Goal: Task Accomplishment & Management: Complete application form

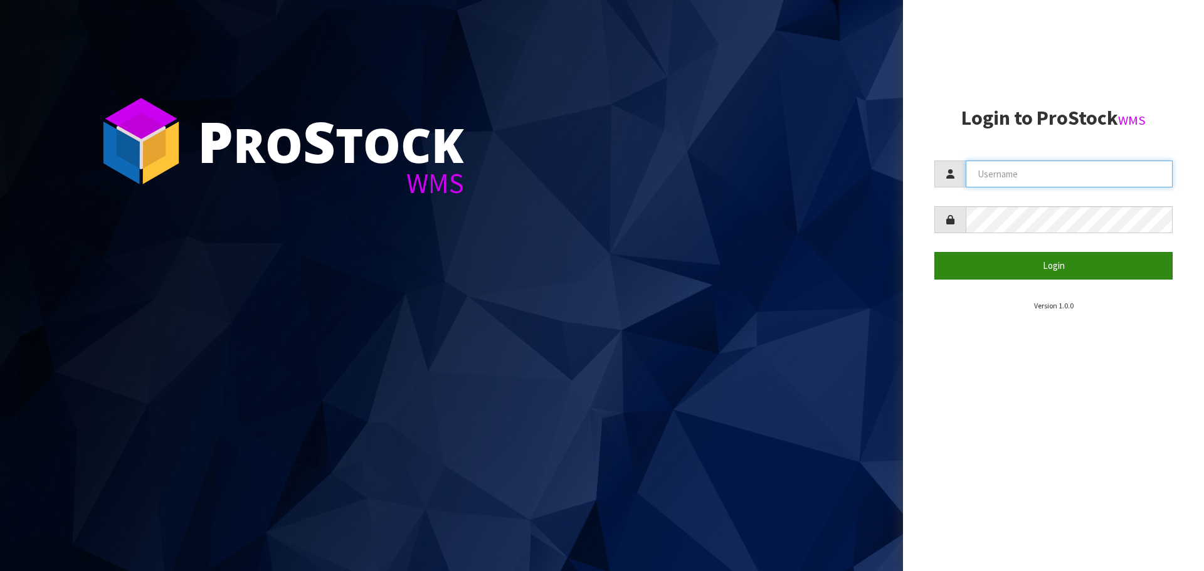
type input "[PERSON_NAME][EMAIL_ADDRESS][DOMAIN_NAME]"
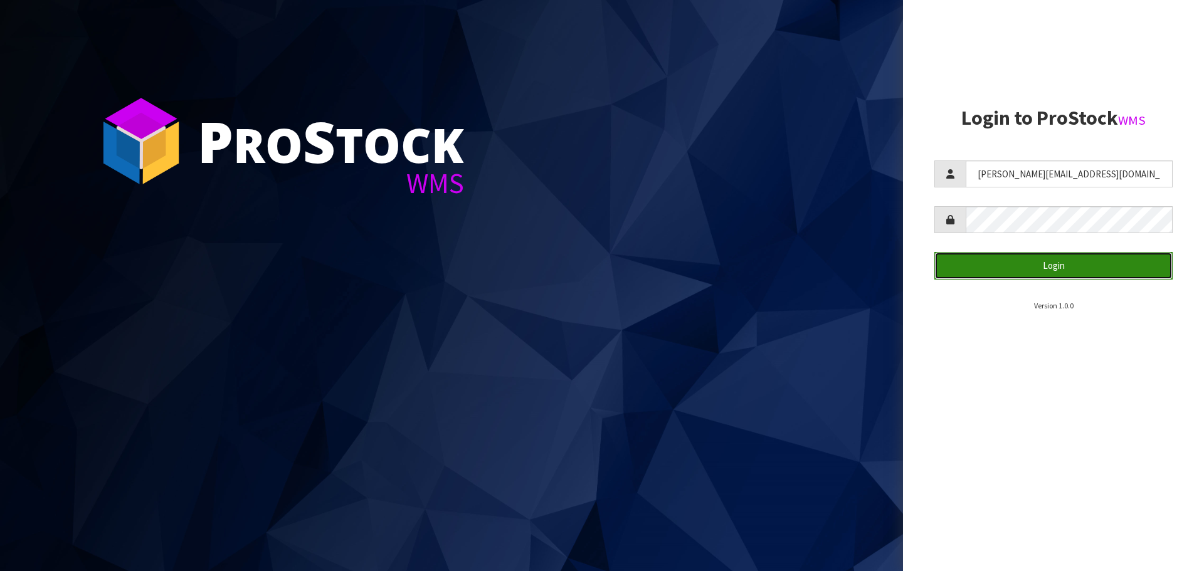
click at [1104, 262] on button "Login" at bounding box center [1053, 265] width 238 height 27
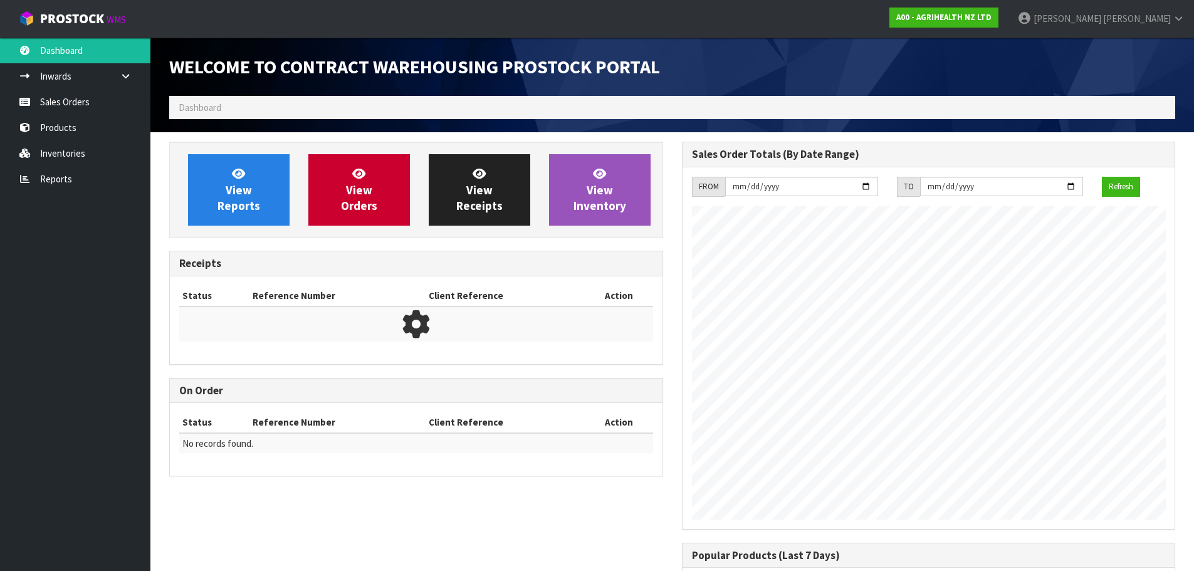
scroll to position [695, 512]
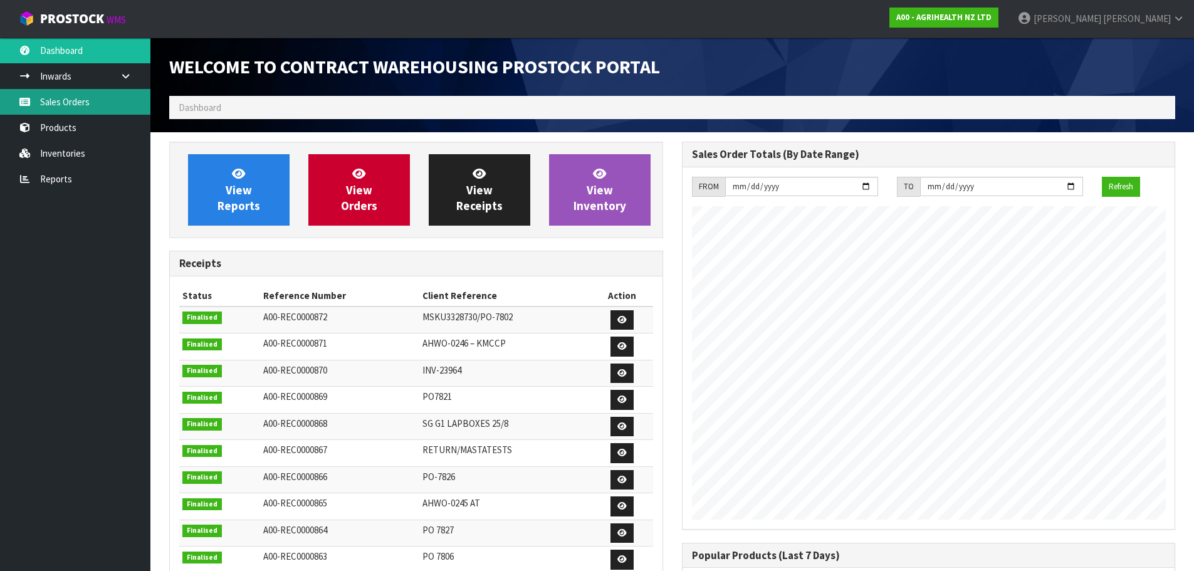
click at [68, 110] on link "Sales Orders" at bounding box center [75, 102] width 150 height 26
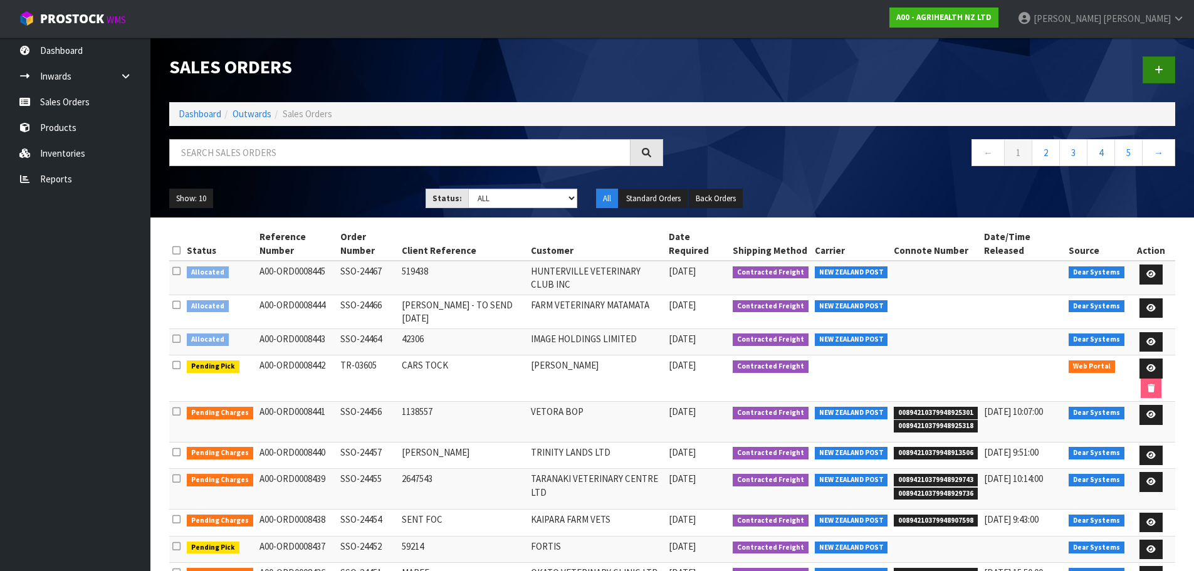
click at [1175, 63] on div at bounding box center [929, 70] width 513 height 65
click at [1160, 69] on icon at bounding box center [1159, 69] width 9 height 9
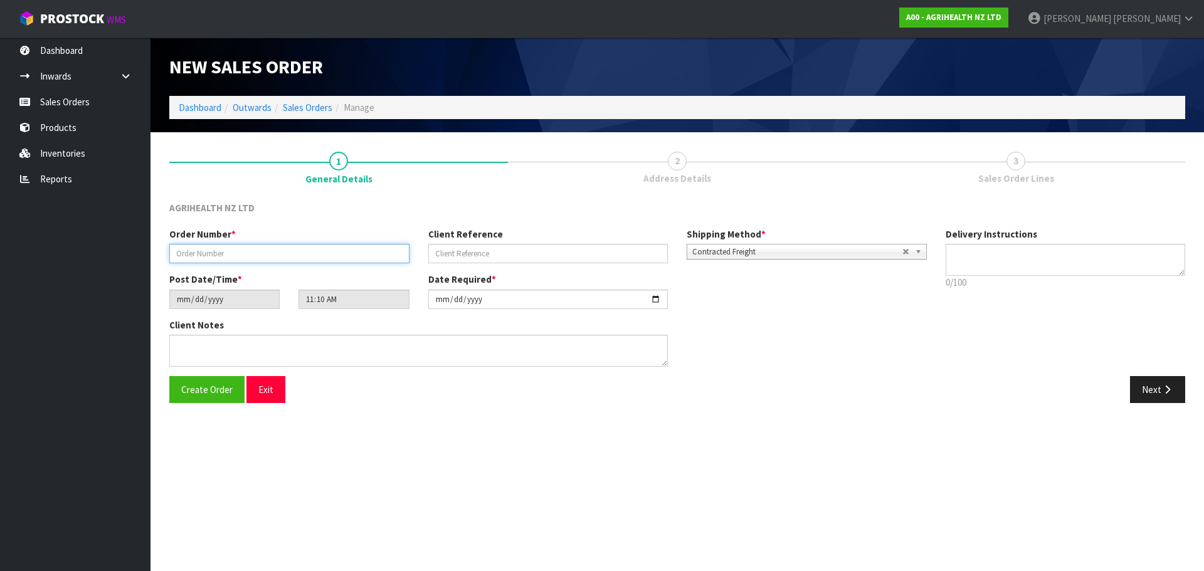
click at [265, 259] on input "text" at bounding box center [289, 253] width 240 height 19
type input "TR-03607"
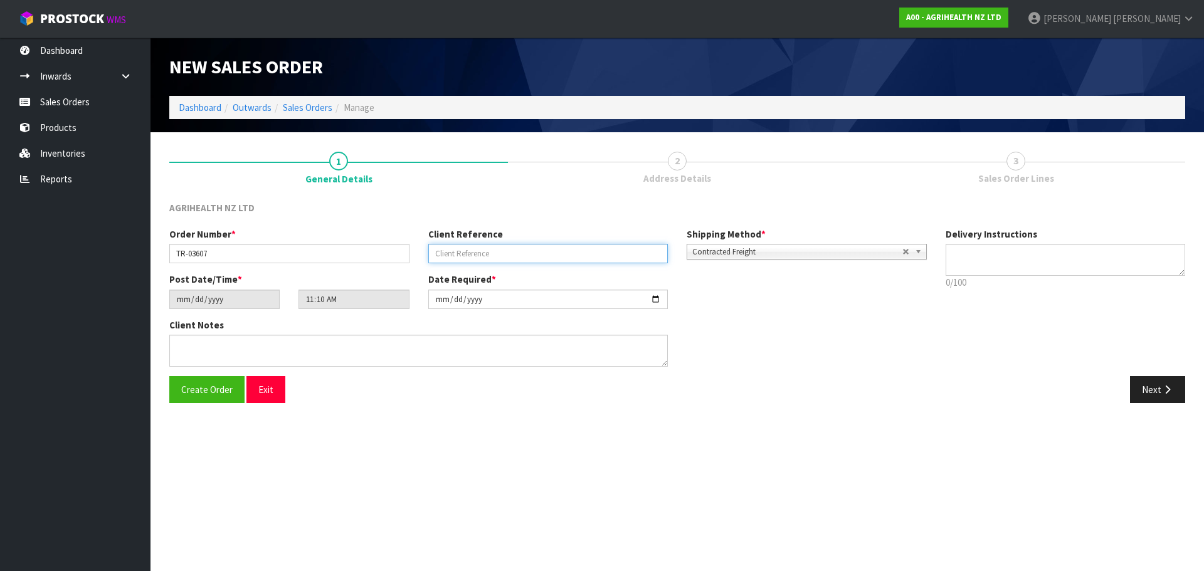
click at [473, 254] on input "text" at bounding box center [548, 253] width 240 height 19
type input "PICK UP TOLTROX"
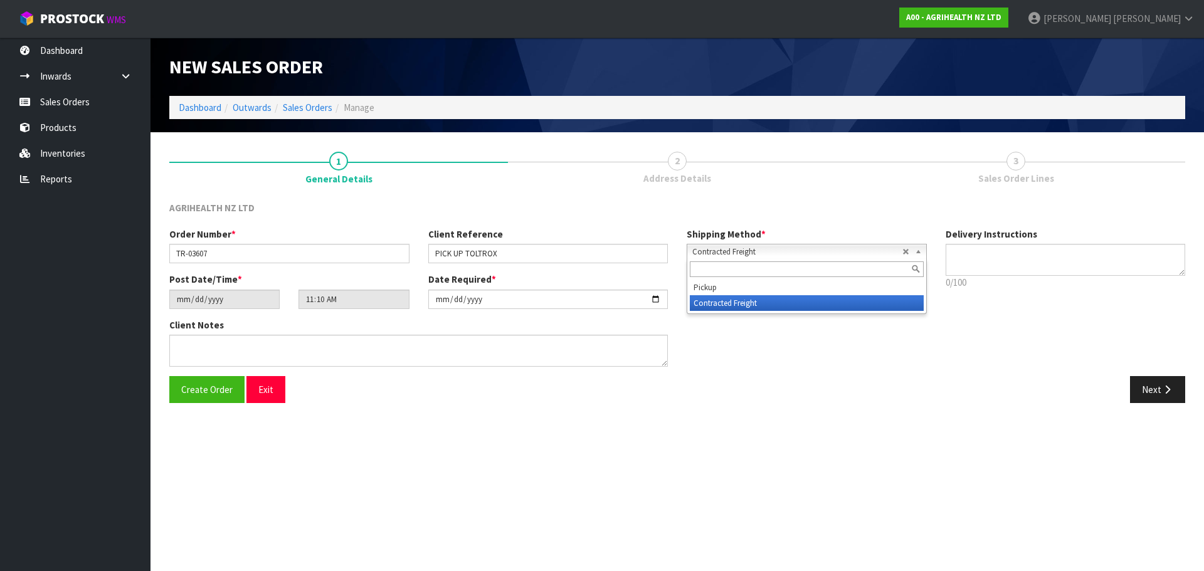
click at [848, 249] on span "Contracted Freight" at bounding box center [797, 251] width 210 height 15
click at [802, 278] on div at bounding box center [806, 269] width 239 height 21
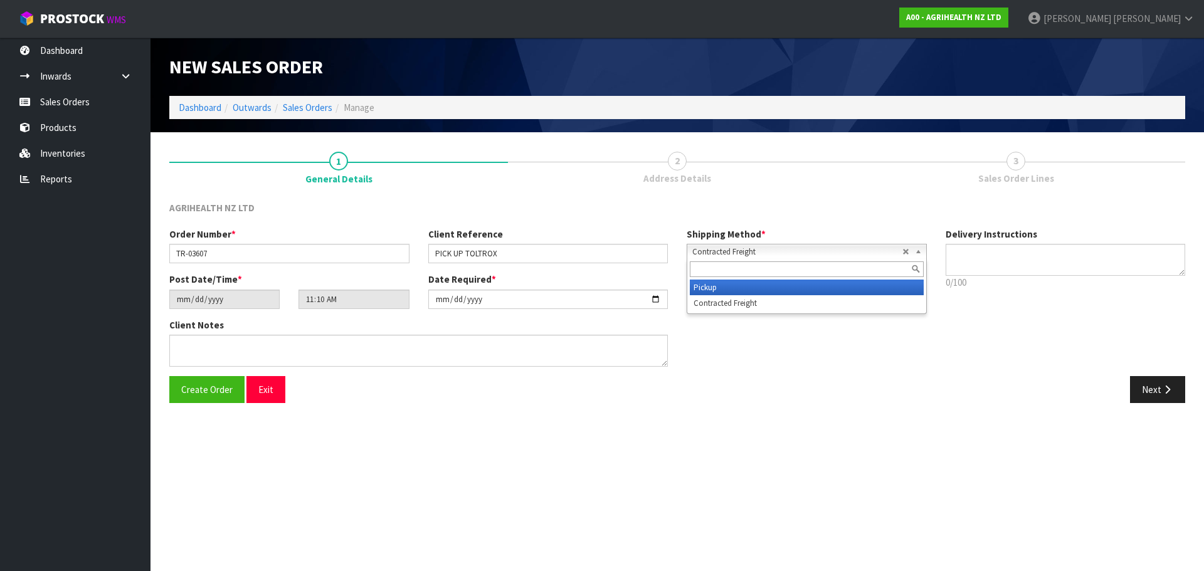
click at [800, 285] on li "Pickup" at bounding box center [807, 288] width 234 height 16
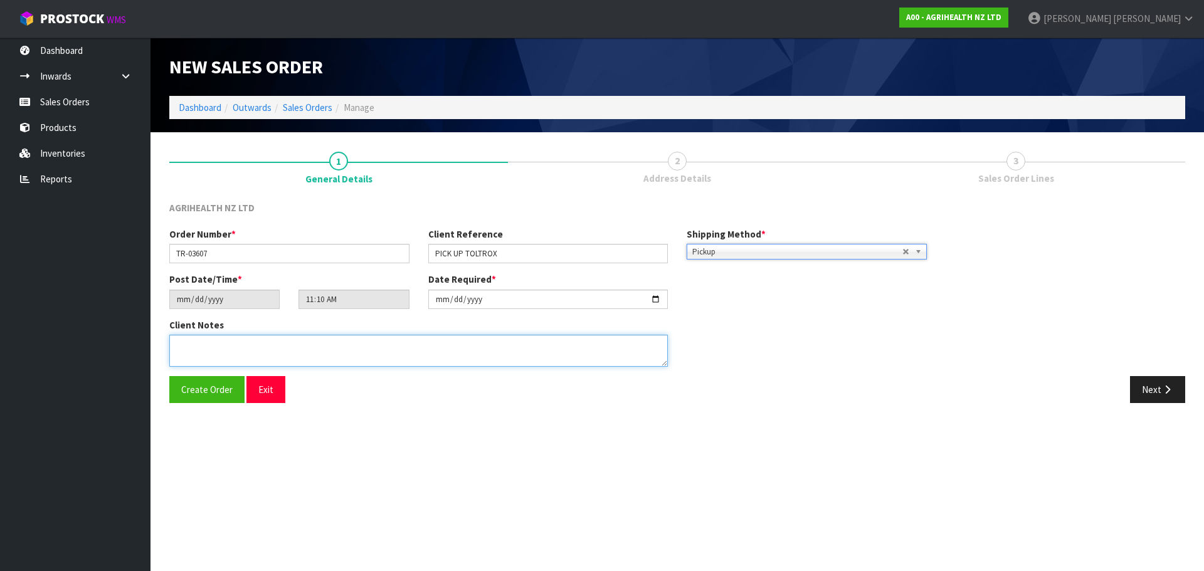
click at [458, 345] on textarea at bounding box center [418, 351] width 498 height 32
type textarea "ALL UNITS OF 9258 AND 9259 - NO NEED TO COUNT"
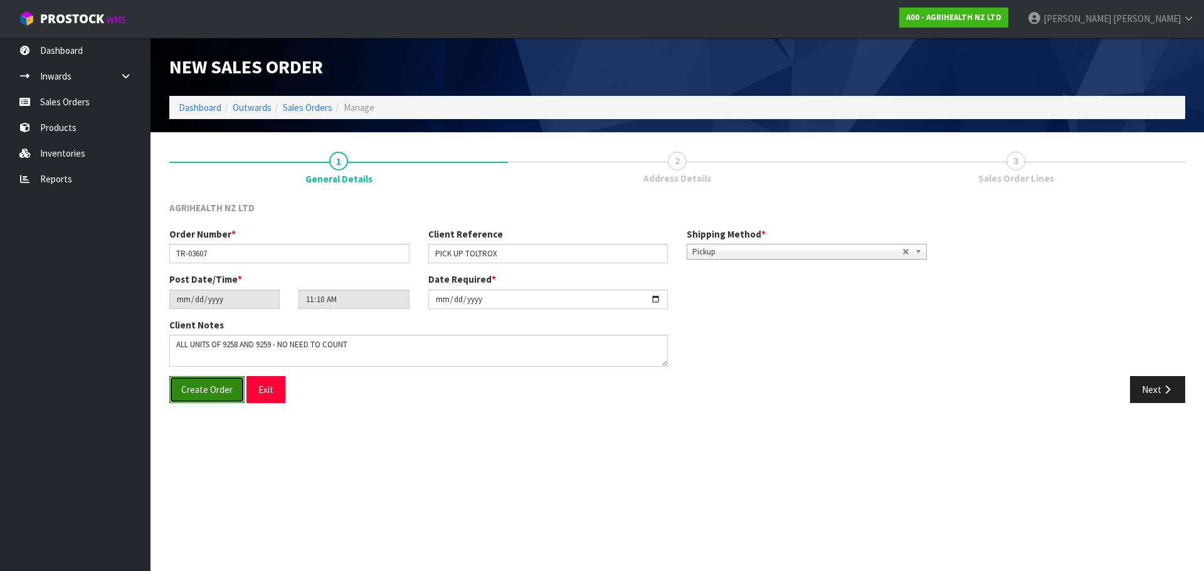
click at [197, 382] on button "Create Order" at bounding box center [206, 389] width 75 height 27
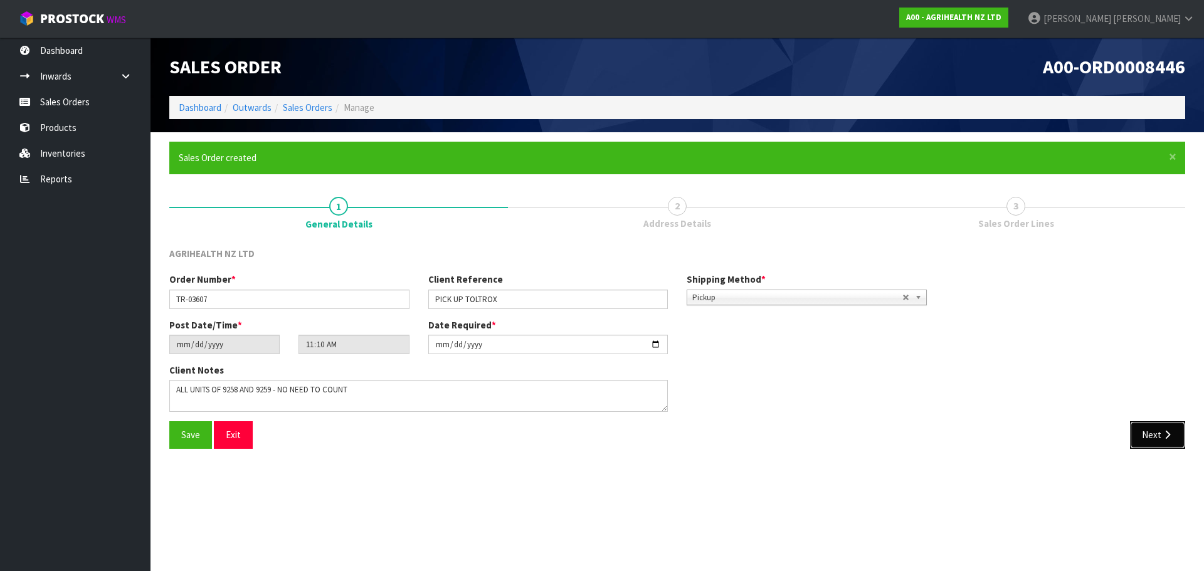
drag, startPoint x: 1135, startPoint y: 440, endPoint x: 1125, endPoint y: 438, distance: 9.7
click at [1135, 440] on button "Next" at bounding box center [1157, 434] width 55 height 27
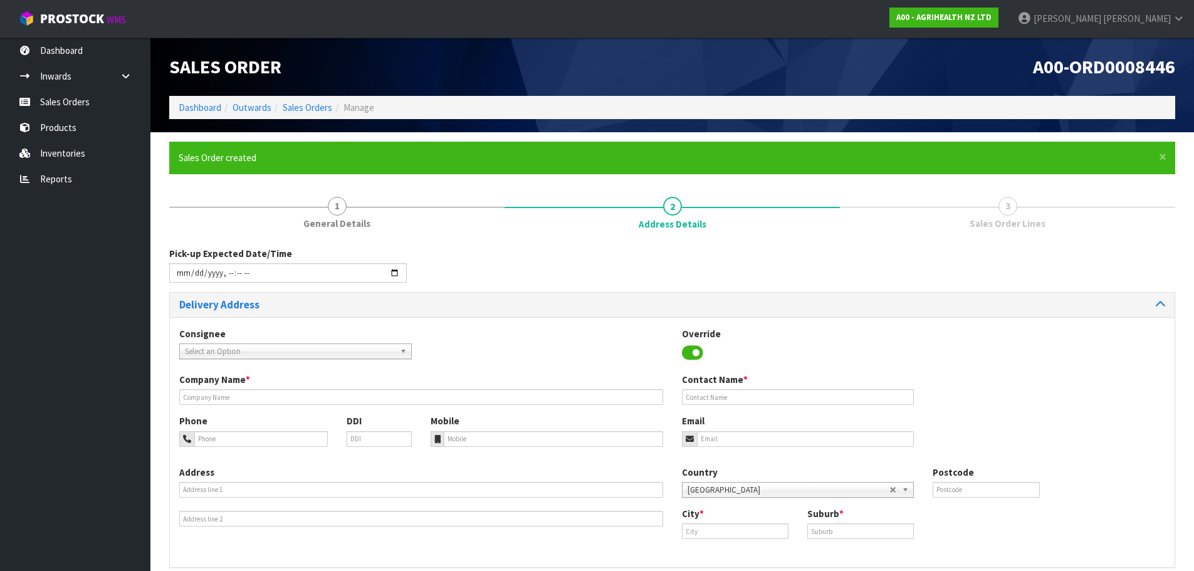
click at [305, 347] on span "Select an Option" at bounding box center [290, 351] width 210 height 15
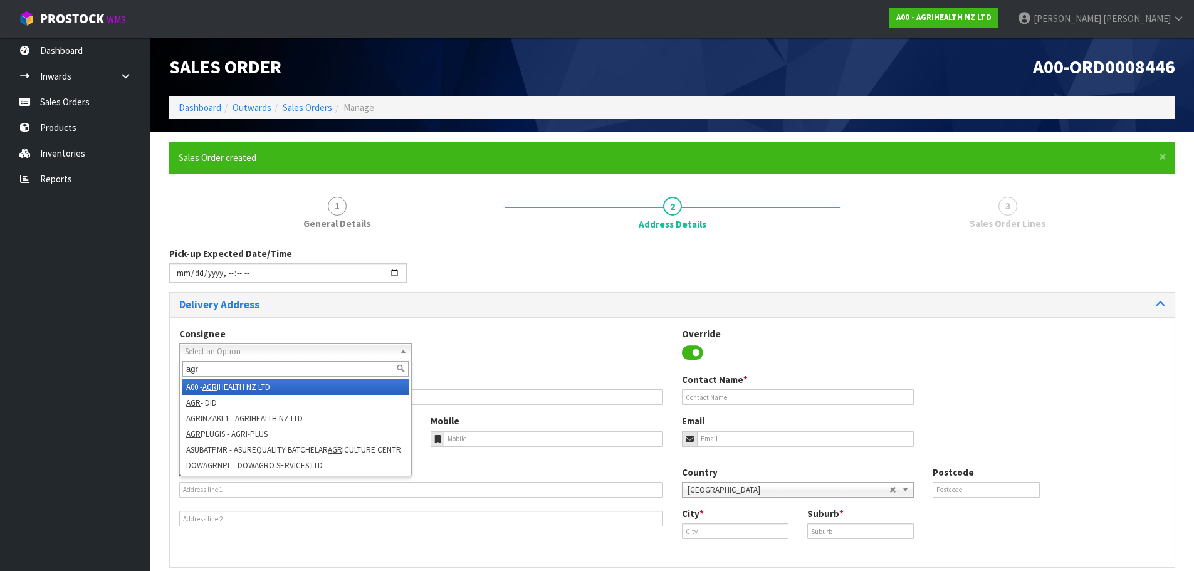
type input "agr"
click at [305, 387] on li "A00 - AGR IHEALTH NZ LTD" at bounding box center [295, 387] width 226 height 16
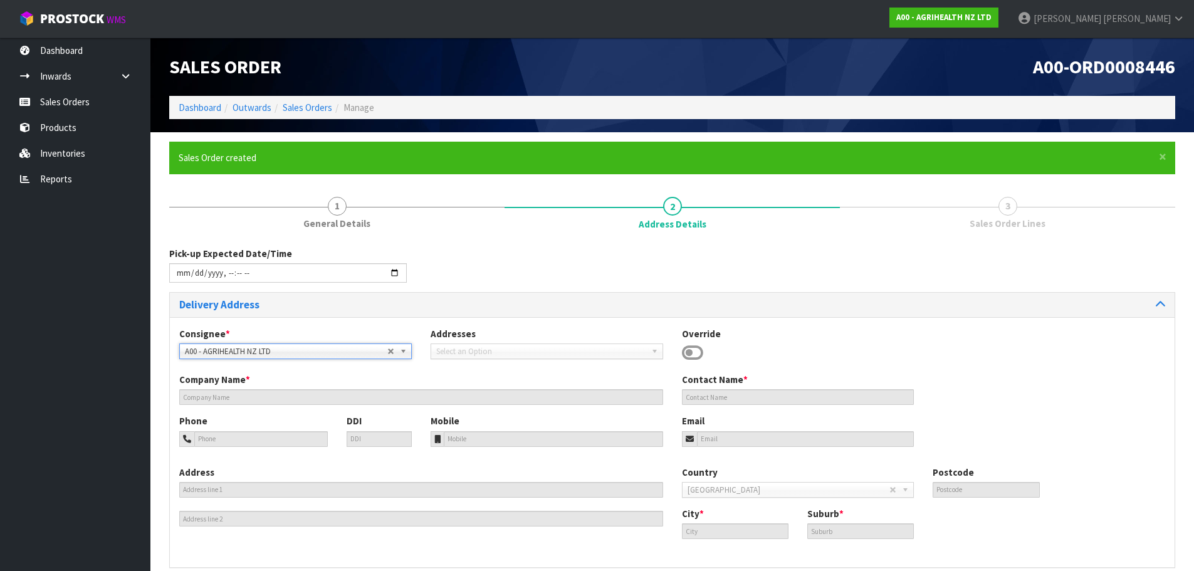
type input "AGRIHEALTH NZ LTD"
type input "[PHONE_NUMBER]"
type input "[EMAIL_ADDRESS][DOMAIN_NAME]"
type input "LEVEL [STREET_ADDRESS]"
type input "1010"
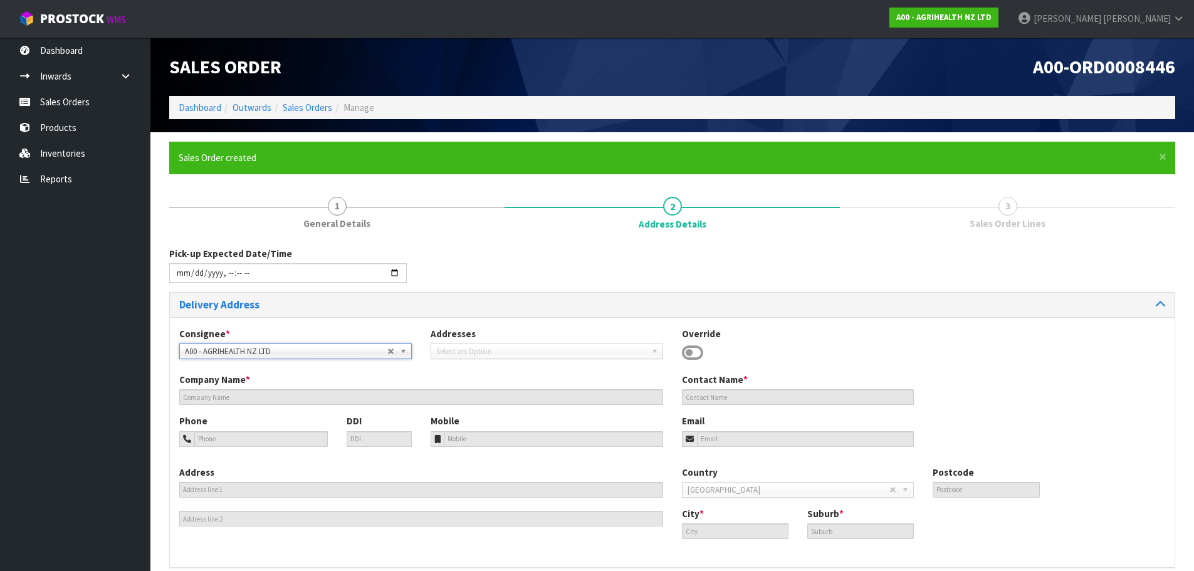
type input "AKL"
type input "GRAFTON"
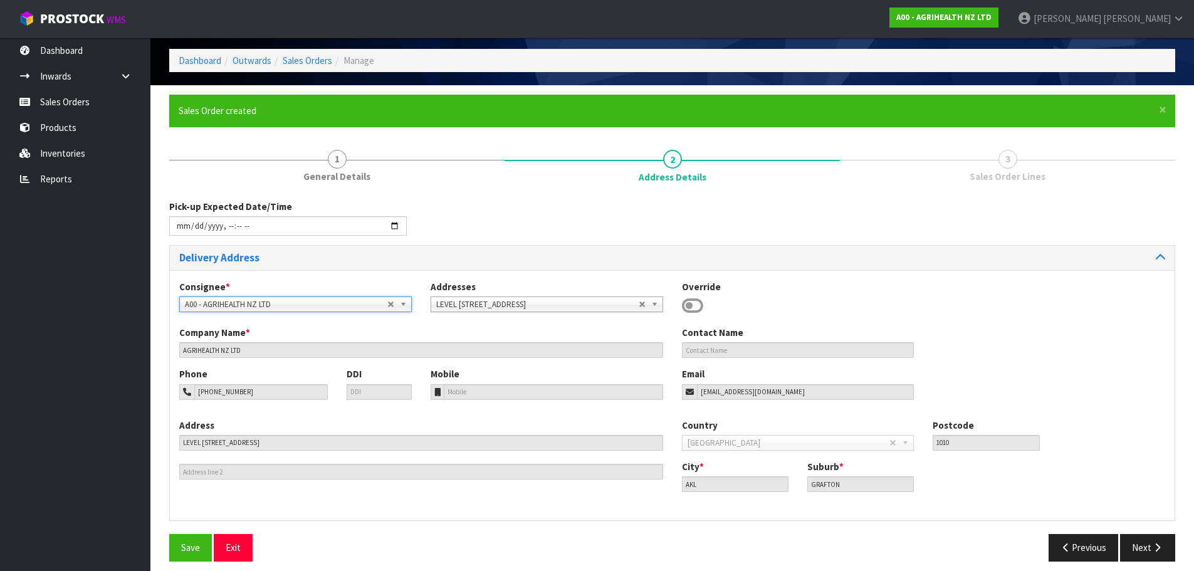
scroll to position [56, 0]
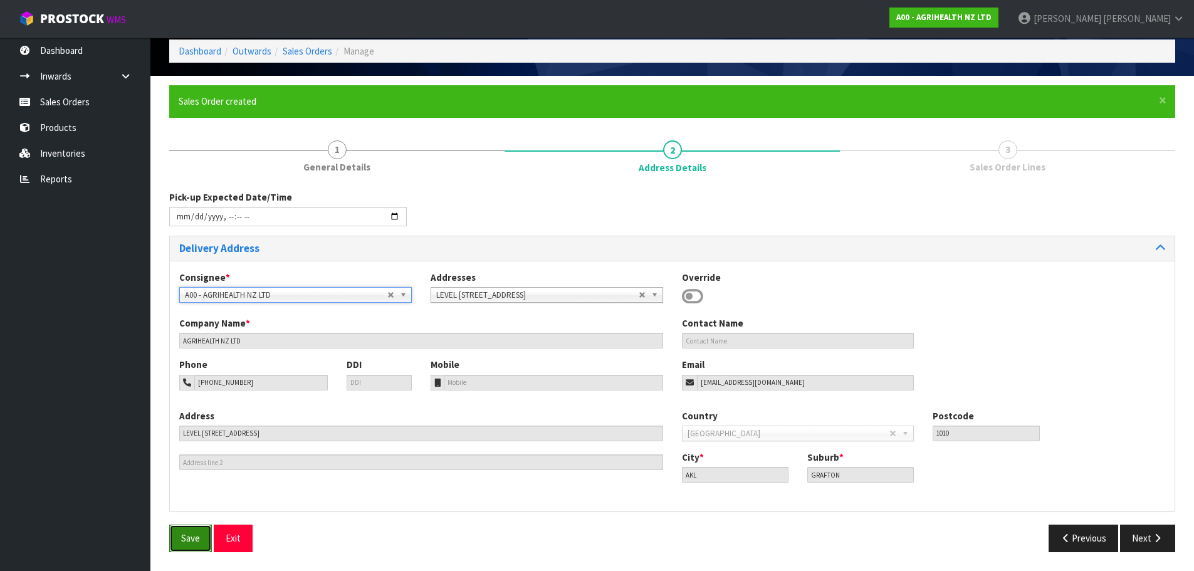
click at [185, 541] on span "Save" at bounding box center [190, 538] width 19 height 12
click at [1140, 543] on button "Next" at bounding box center [1147, 538] width 55 height 27
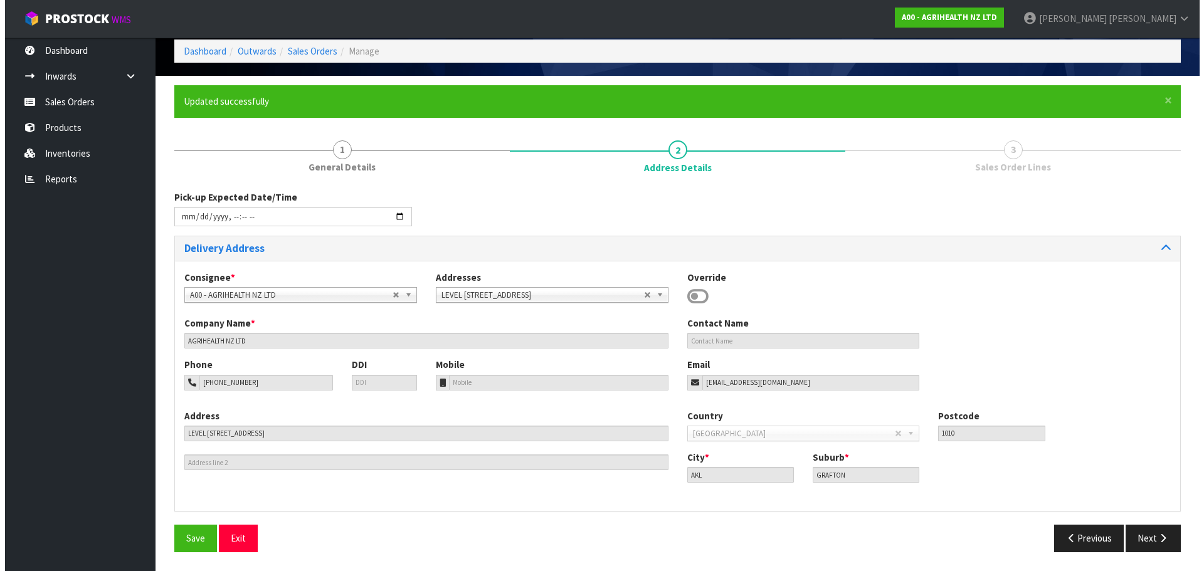
scroll to position [0, 0]
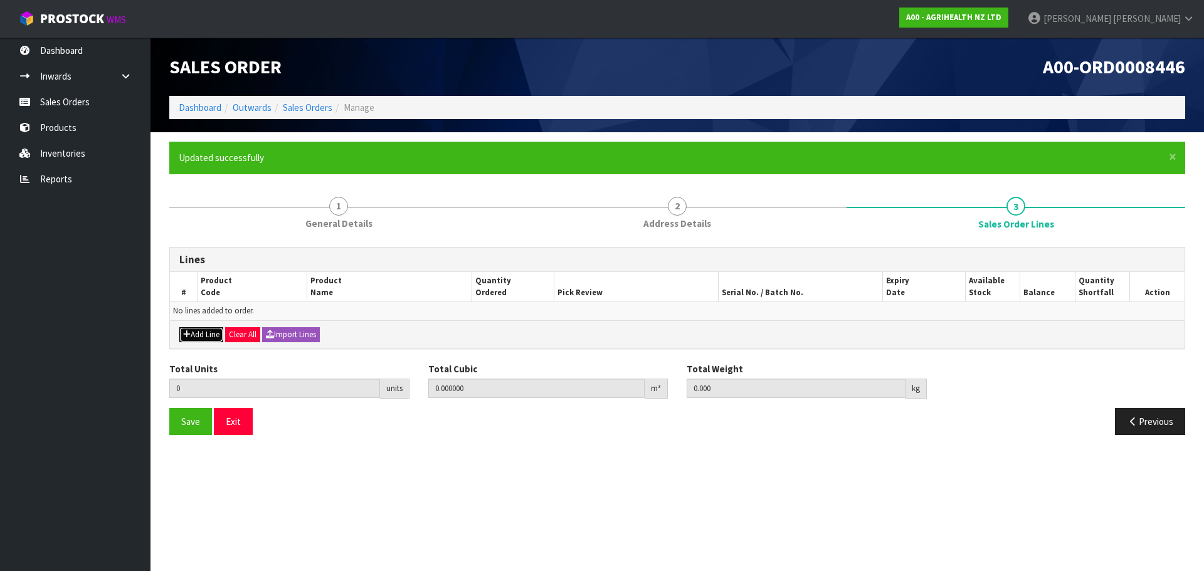
click at [204, 331] on button "Add Line" at bounding box center [201, 334] width 44 height 15
type input "0"
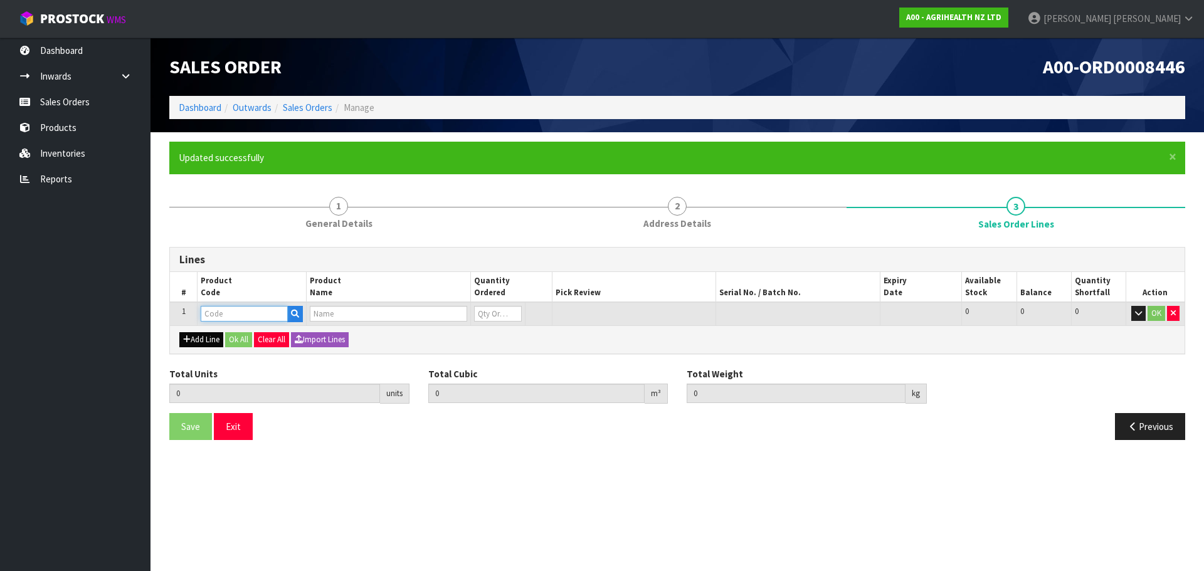
click at [228, 308] on input "text" at bounding box center [244, 314] width 87 height 16
type input "9272"
type input "0.000000"
type input "0.000"
type input "DIB APPLICATOR (LIGHT BLUE)"
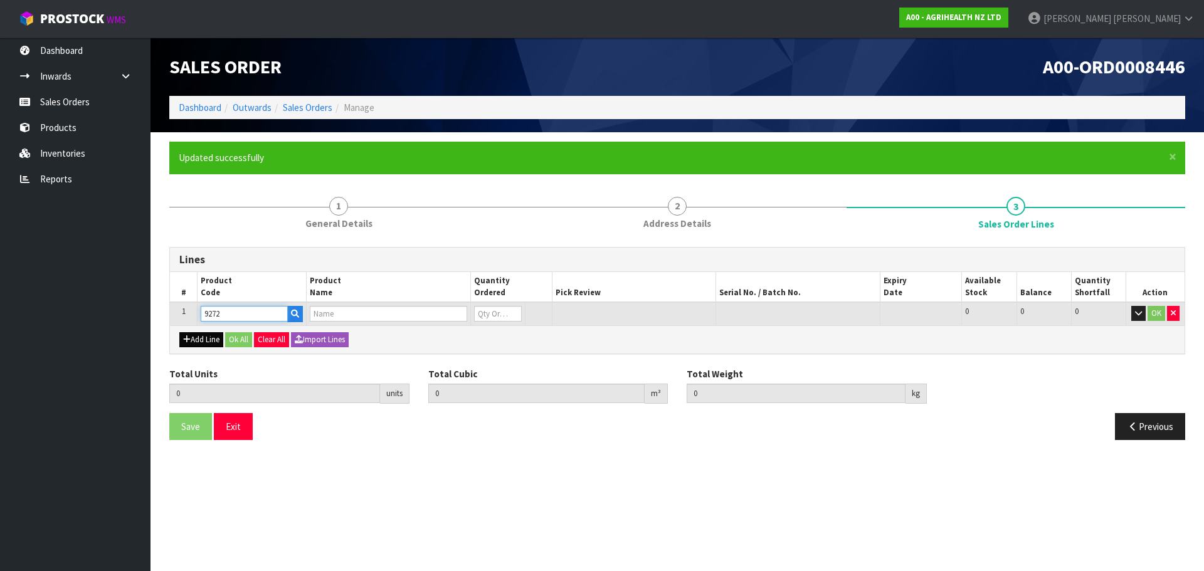
type input "0"
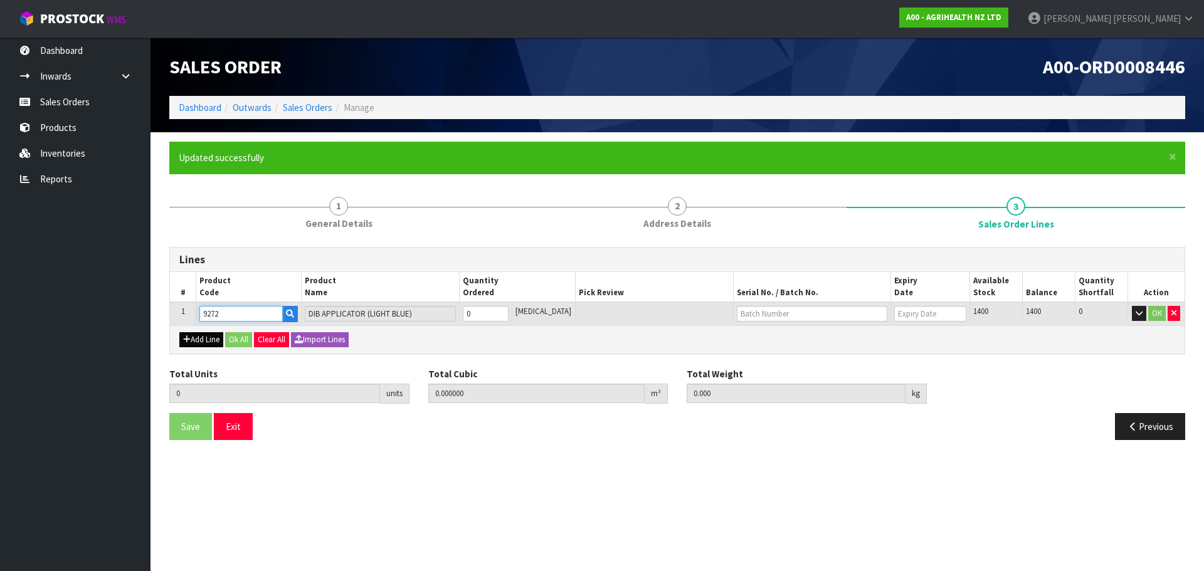
type input "9272"
type input "2"
type input "0.00318"
type input "0.3"
type input "2"
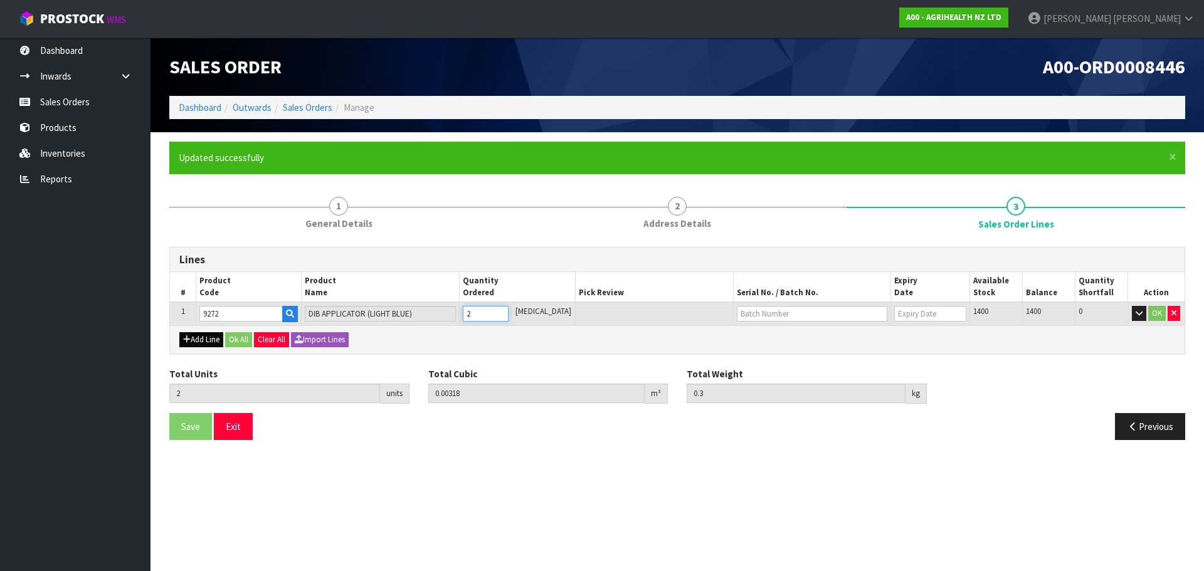
type input "20"
type input "0.043725"
type input "3"
type input "20"
type input "AD140225"
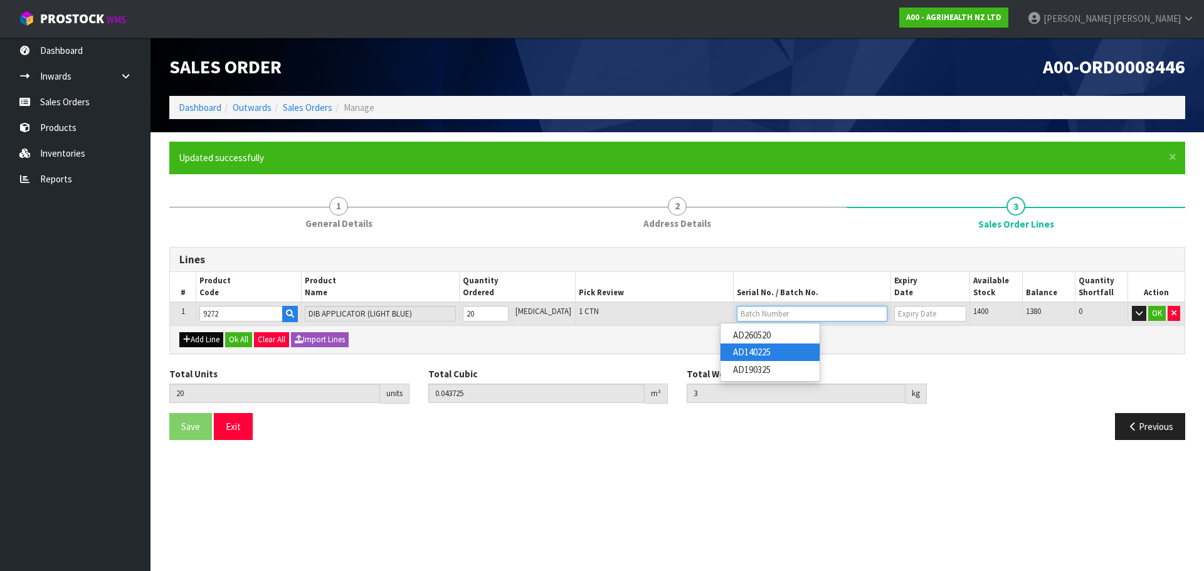
type input "[DATE]"
click at [196, 342] on button "Add Line" at bounding box center [201, 339] width 44 height 15
type input "0"
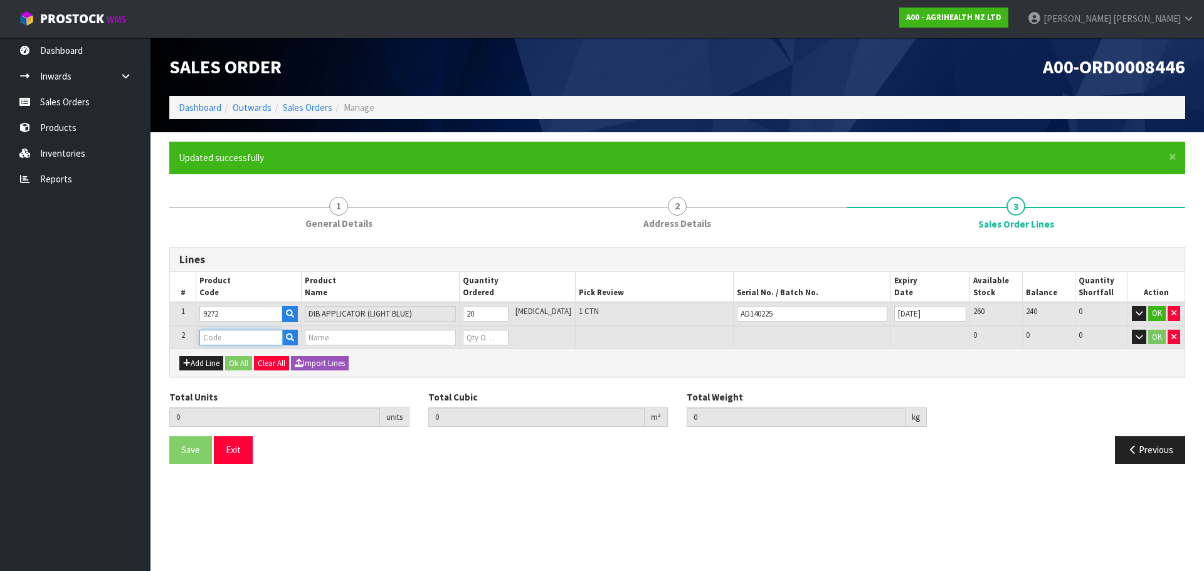
click at [229, 338] on input "text" at bounding box center [240, 338] width 83 height 16
type input "9235"
type input "20"
type input "0.043725"
type input "3"
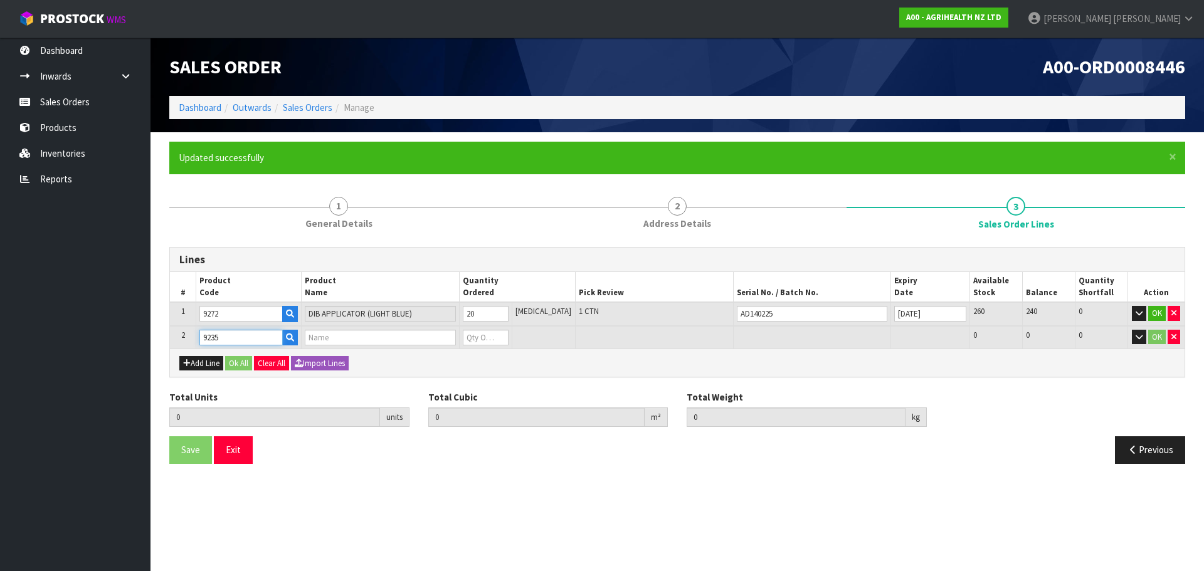
type input "KETOMAX INJECTOR PACK (FOR 250ML)"
type input "0"
type input "9235"
type input "25"
type input "0.04488"
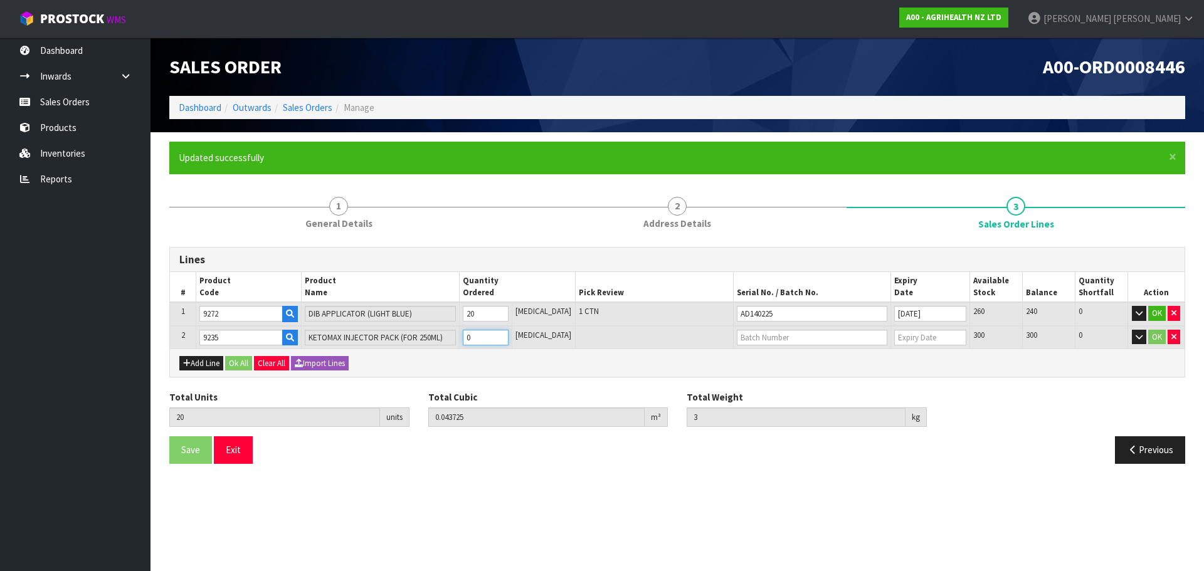
type input "4"
type input "5"
type input "70"
type input "0.104565"
type input "12.3"
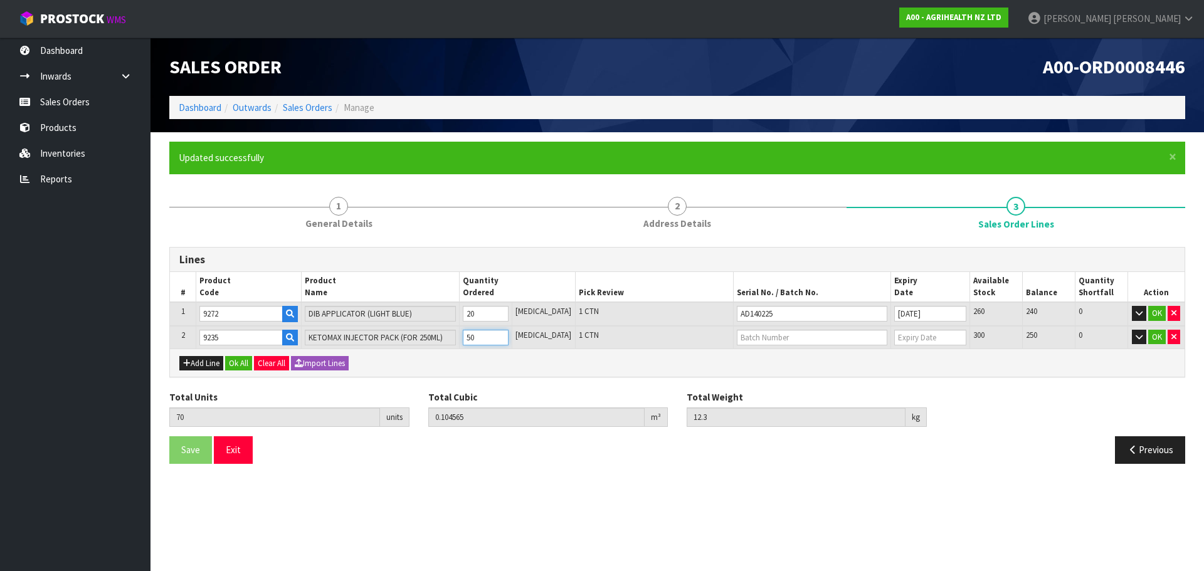
type input "50"
type input "WO162008"
type input "[DATE]"
click at [208, 354] on div "Add Line Ok All Clear All Import Lines" at bounding box center [677, 363] width 1014 height 28
click at [214, 369] on button "Add Line" at bounding box center [201, 363] width 44 height 15
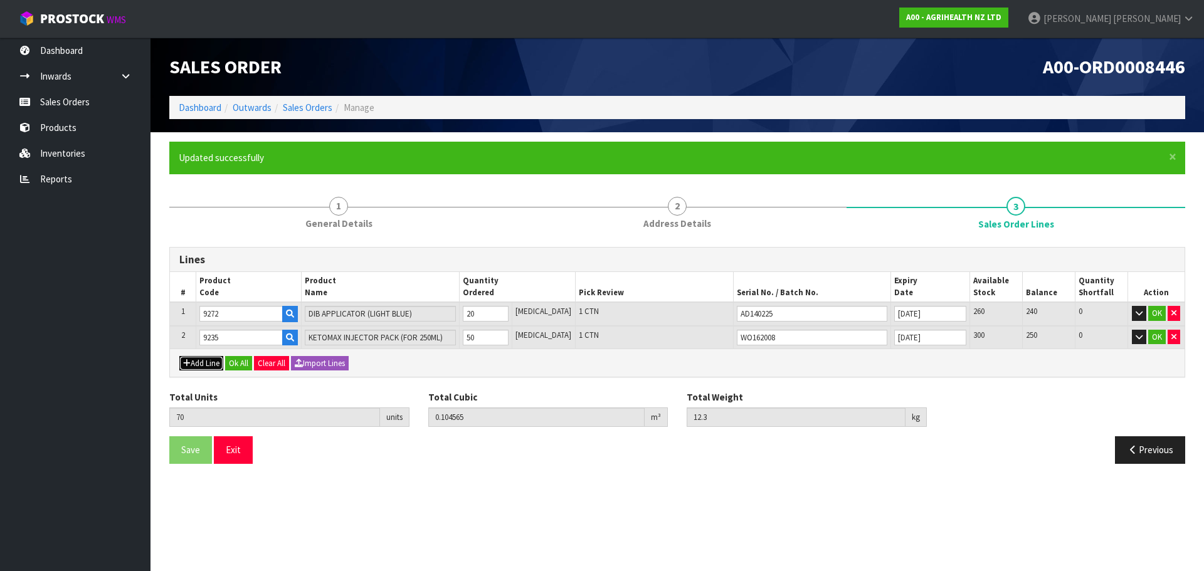
type input "0"
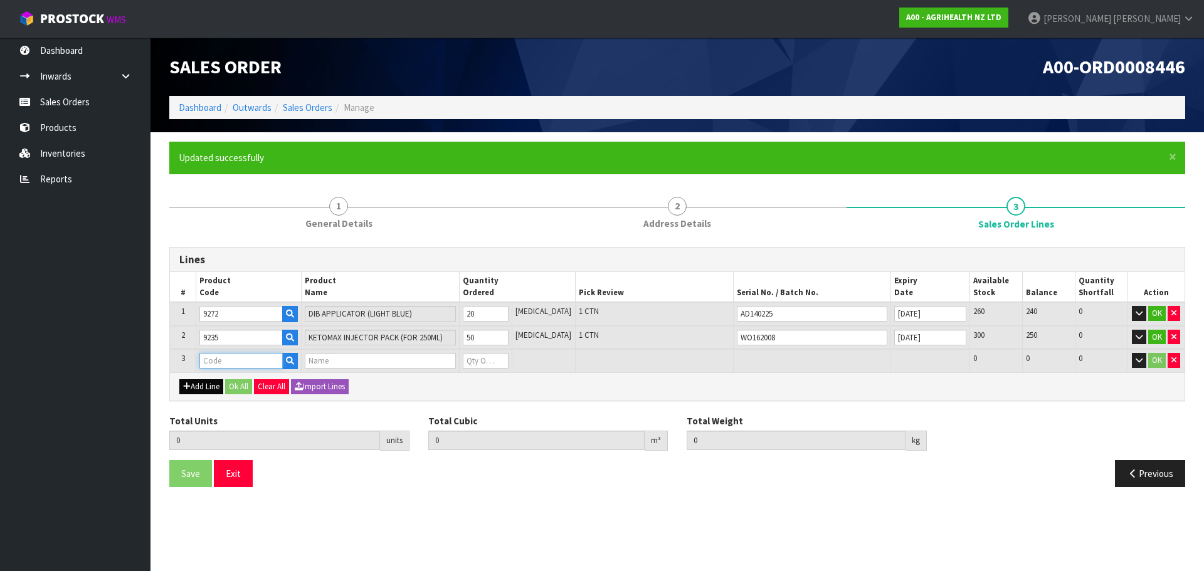
click at [219, 360] on input "text" at bounding box center [240, 361] width 83 height 16
type input "9250"
type input "70"
type input "0.104565"
type input "12.3"
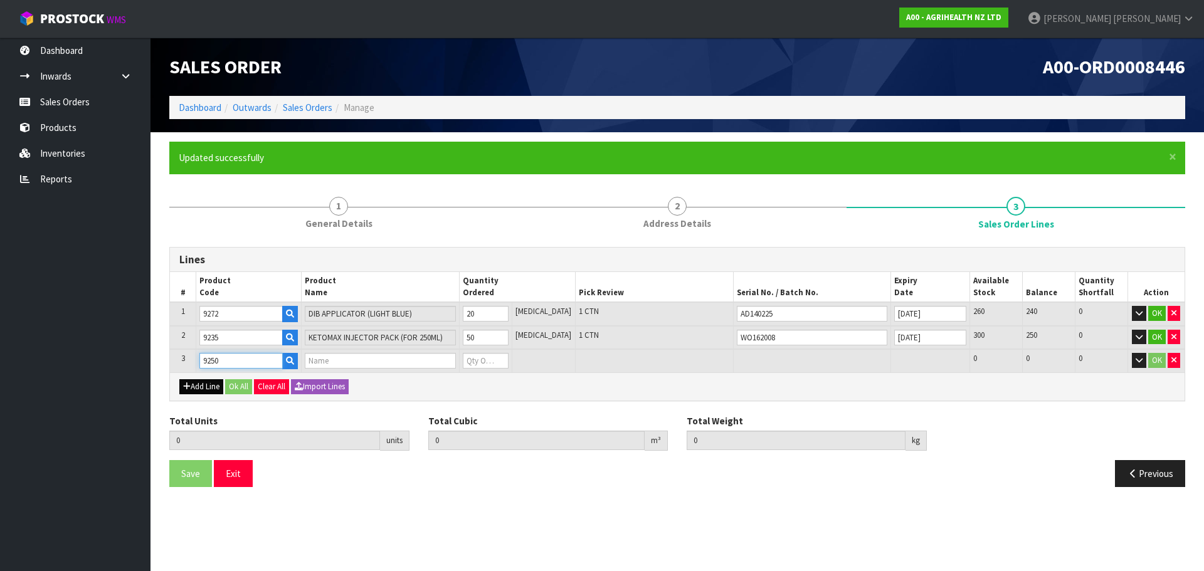
type input "ECG COMBI BM INJECTOR GUN"
type input "0"
type input "9250"
type input "73"
type input "0.108885"
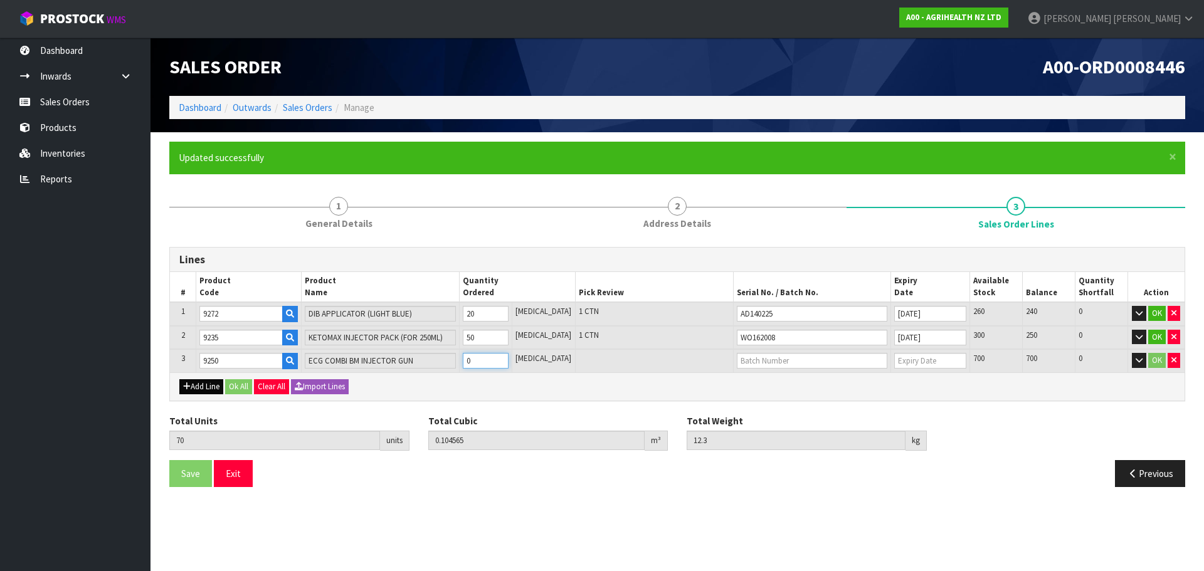
type input "12.75"
type input "3"
type input "100"
type input "0.147765"
type input "16.8"
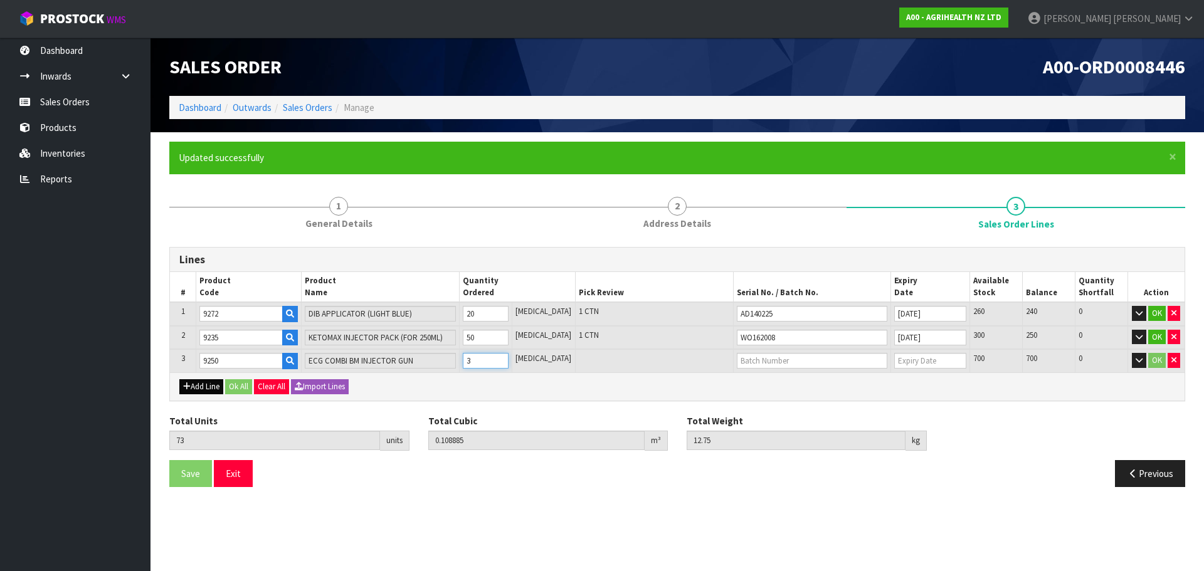
type input "30"
type input "73"
type input "0.108885"
type input "12.75"
type input "3"
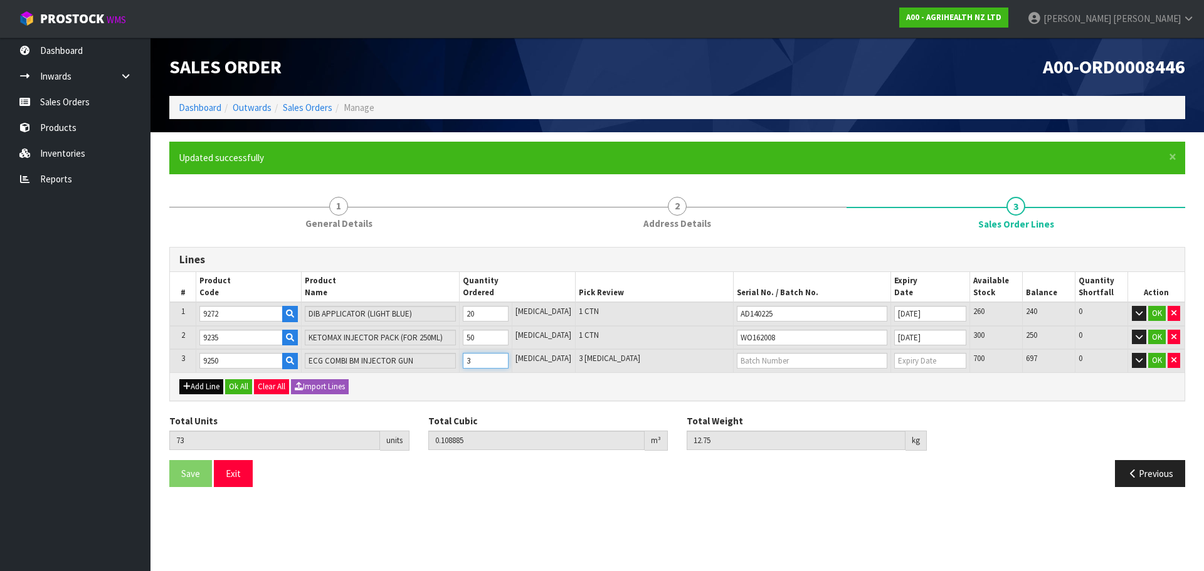
type input "0"
type input "75"
type input "0.111765"
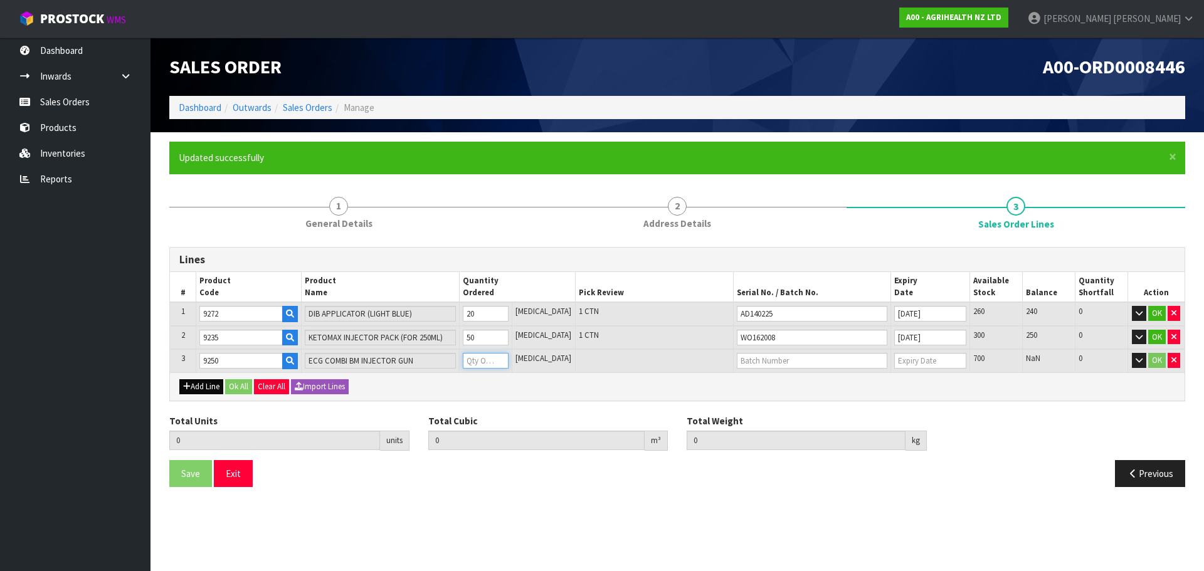
type input "13.05"
type input "5"
type input "120"
type input "0.171758"
type input "20.8"
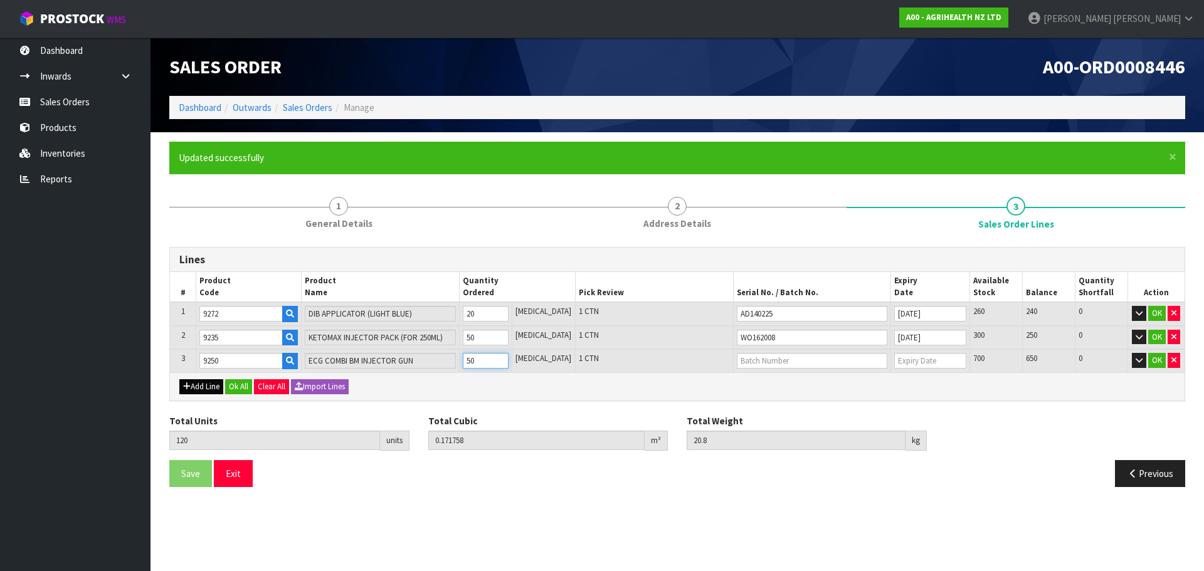
type input "50"
type input "WO162007"
type input "[DATE]"
click at [216, 387] on button "Add Line" at bounding box center [201, 386] width 44 height 15
type input "0"
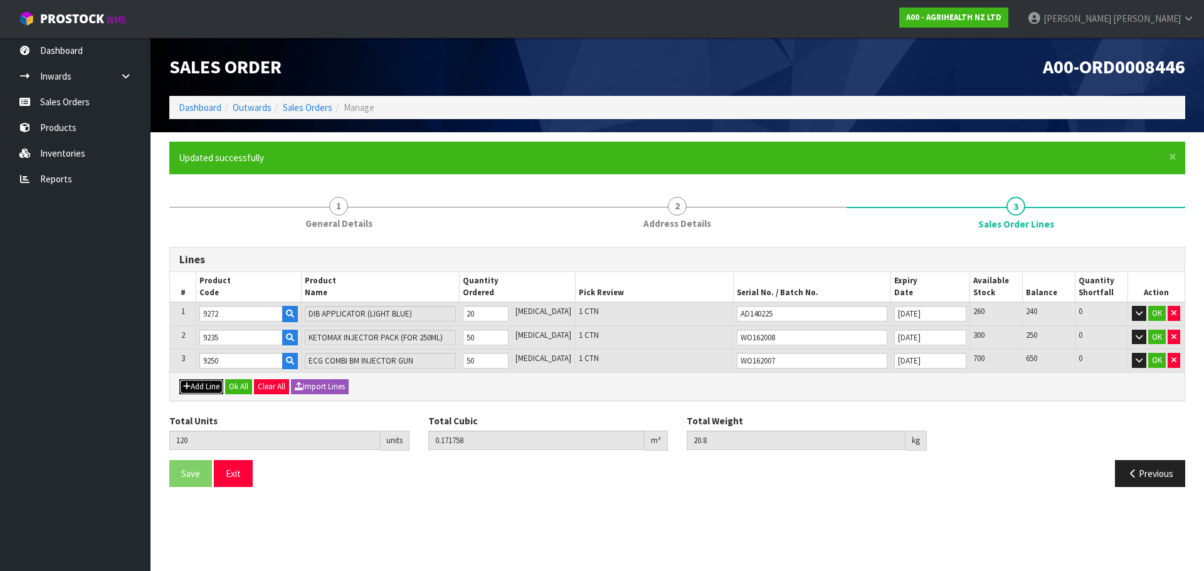
type input "0"
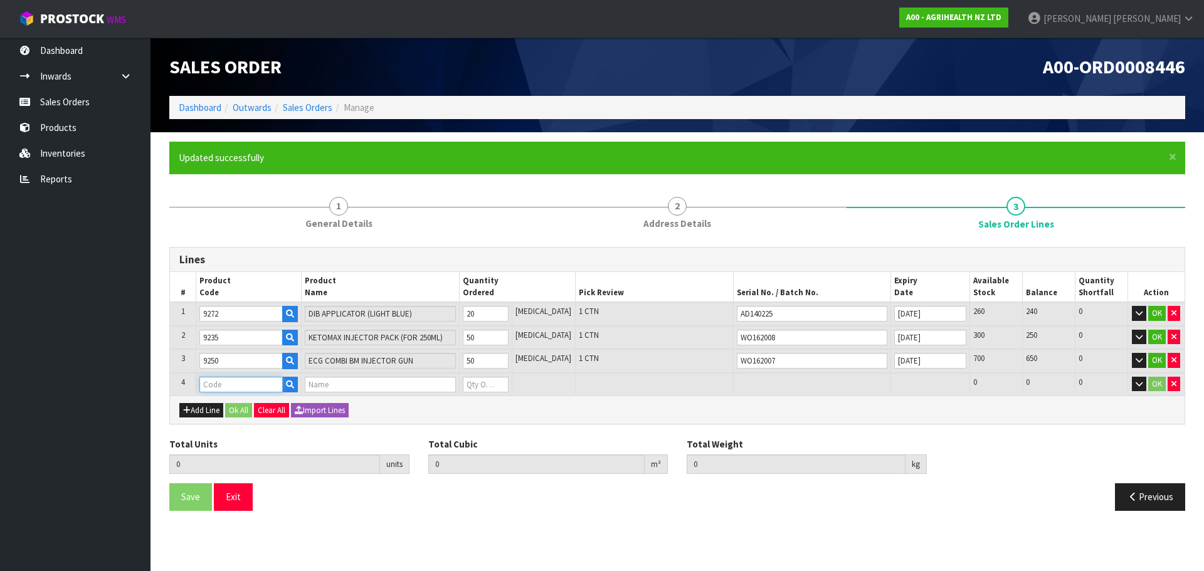
click at [219, 383] on input "text" at bounding box center [240, 385] width 83 height 16
type input "9255"
type input "120"
type input "0.171758"
type input "20.8"
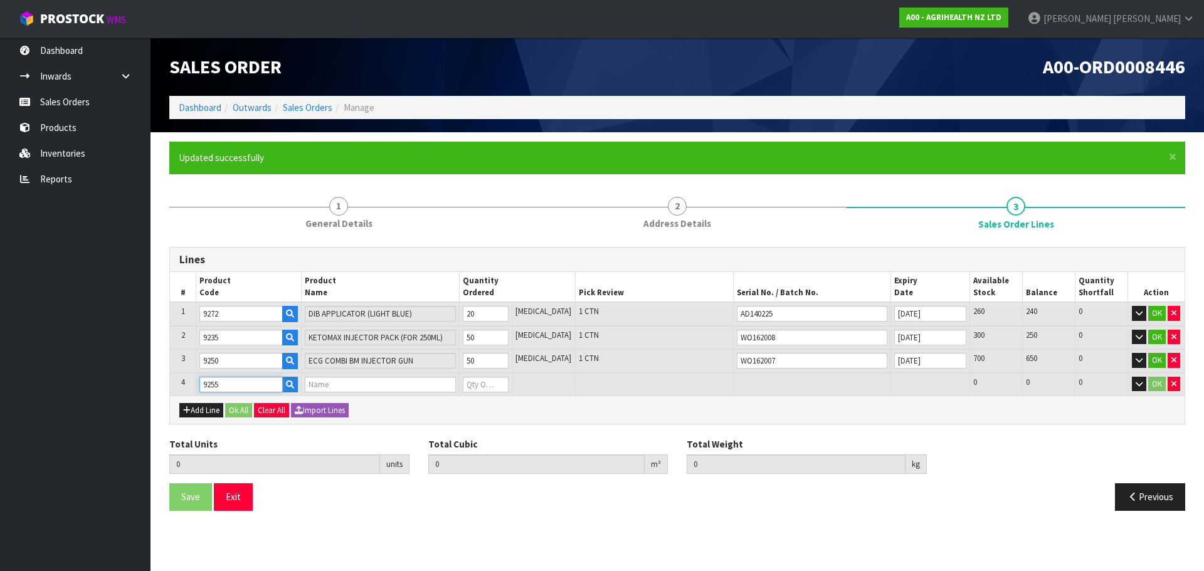
type input "TOLTROX 30ML DRENCH GUN"
type input "0"
type input "9255"
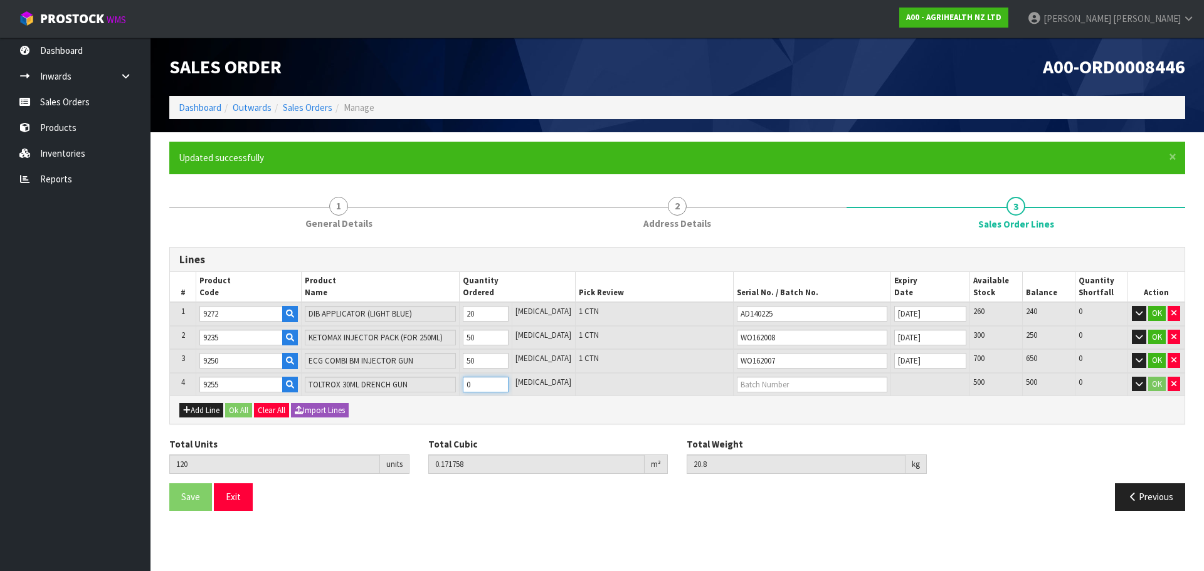
type input "125"
type input "0.181503"
type input "22.9"
type input "5"
type input "170"
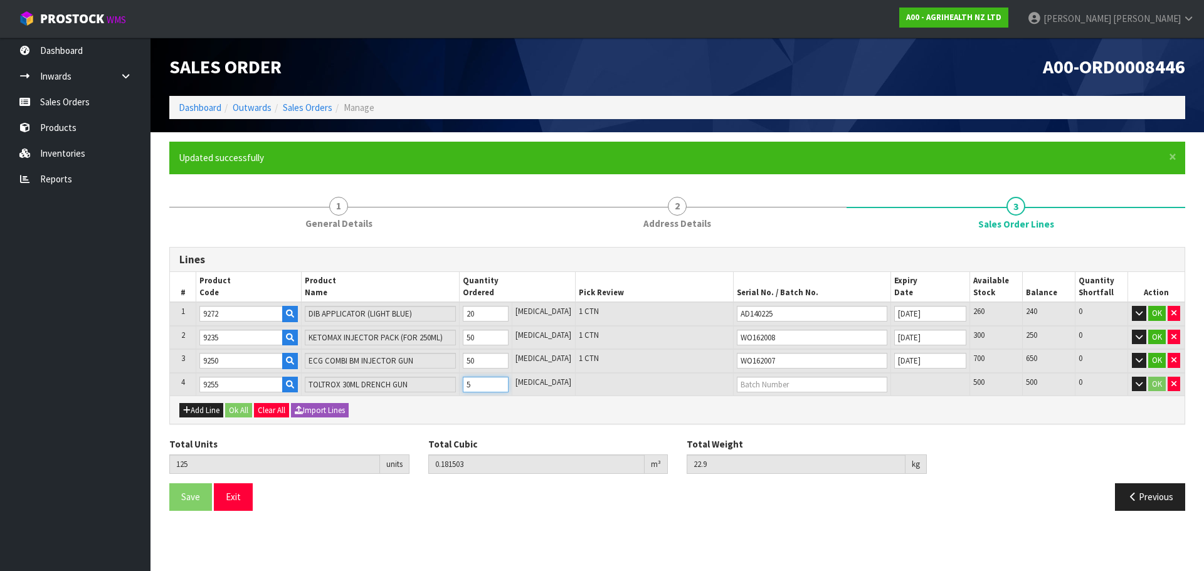
type input "0.269208"
type input "41.8"
type input "50"
type input "125"
type input "0.181503"
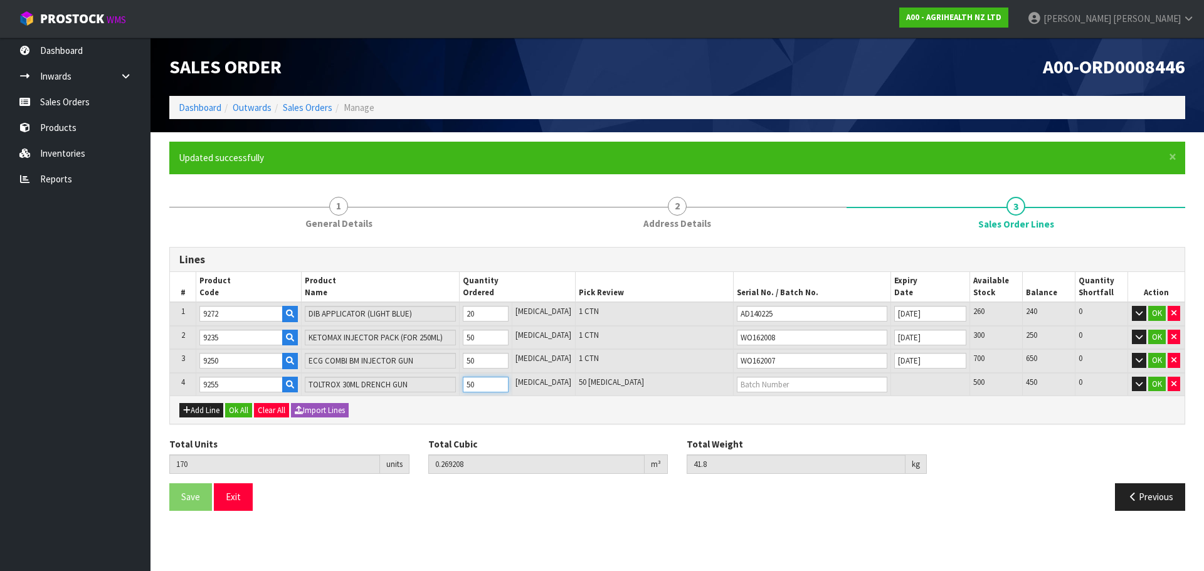
type input "22.9"
type input "5"
type input "0"
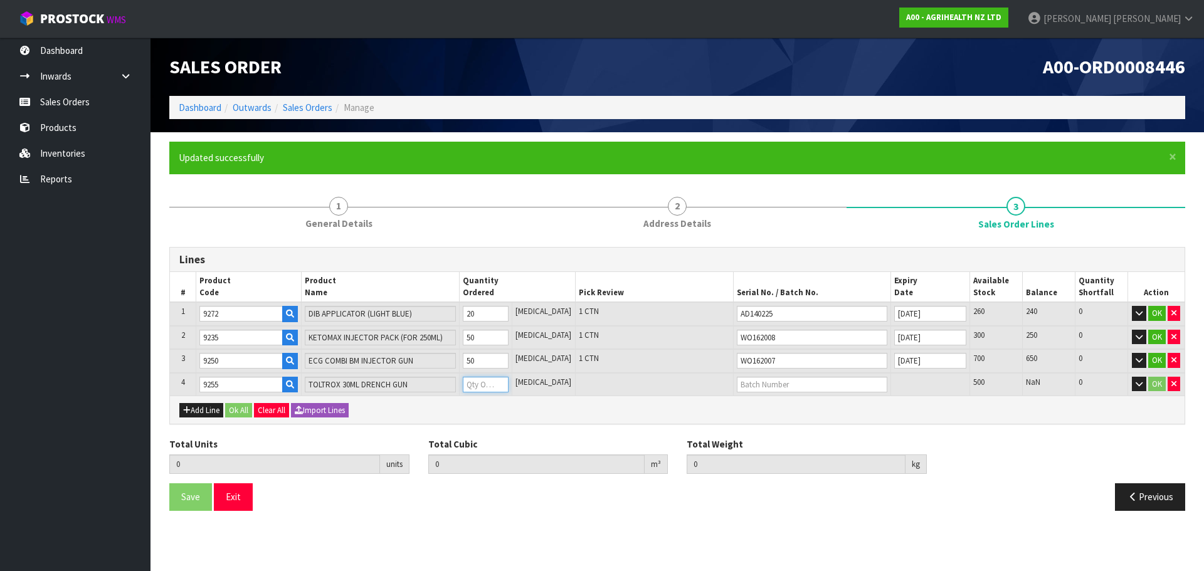
type input "122"
type input "0.175656"
type input "21.64"
type input "2"
type input "140"
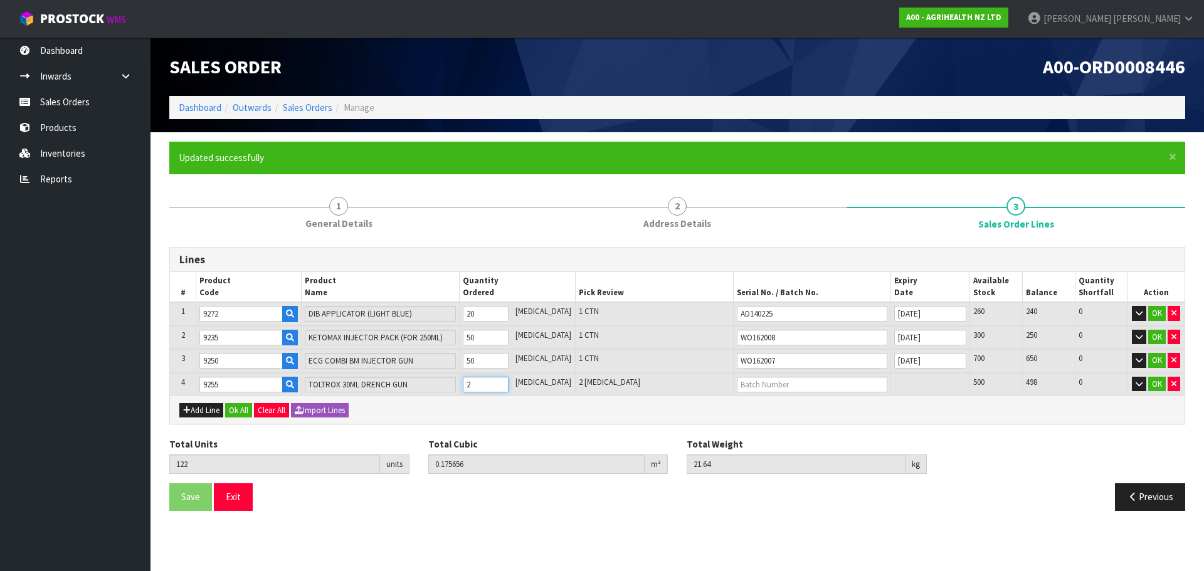
type input "0.210738"
type input "29.2"
type input "20"
type input "320"
type input "0.561558"
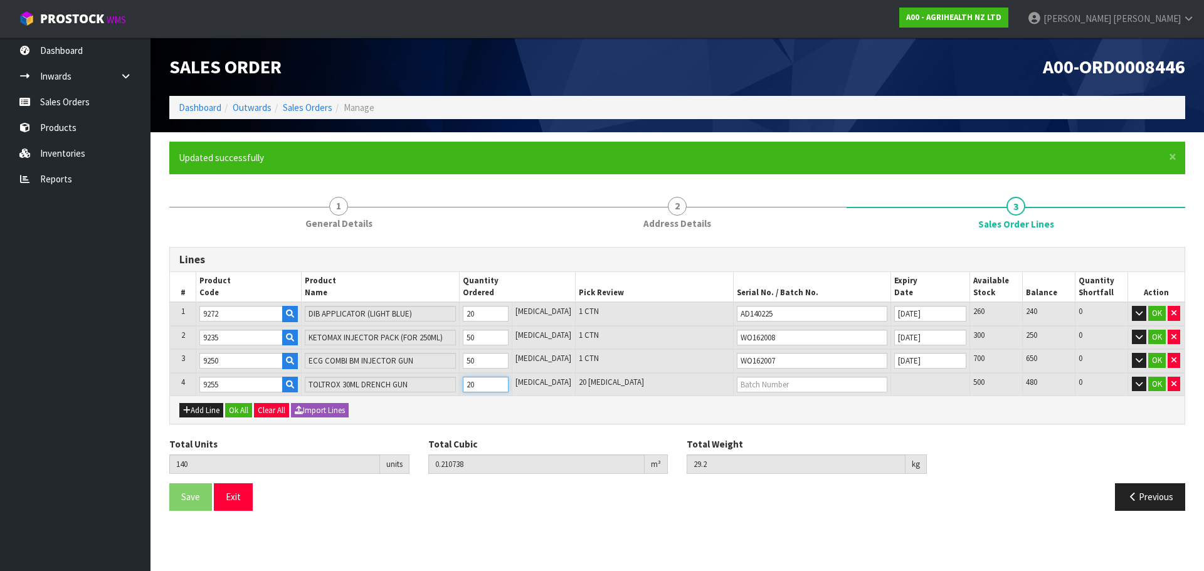
type input "104.8"
type input "200"
type input "WO162005"
click at [204, 415] on button "Add Line" at bounding box center [201, 410] width 44 height 15
type input "0"
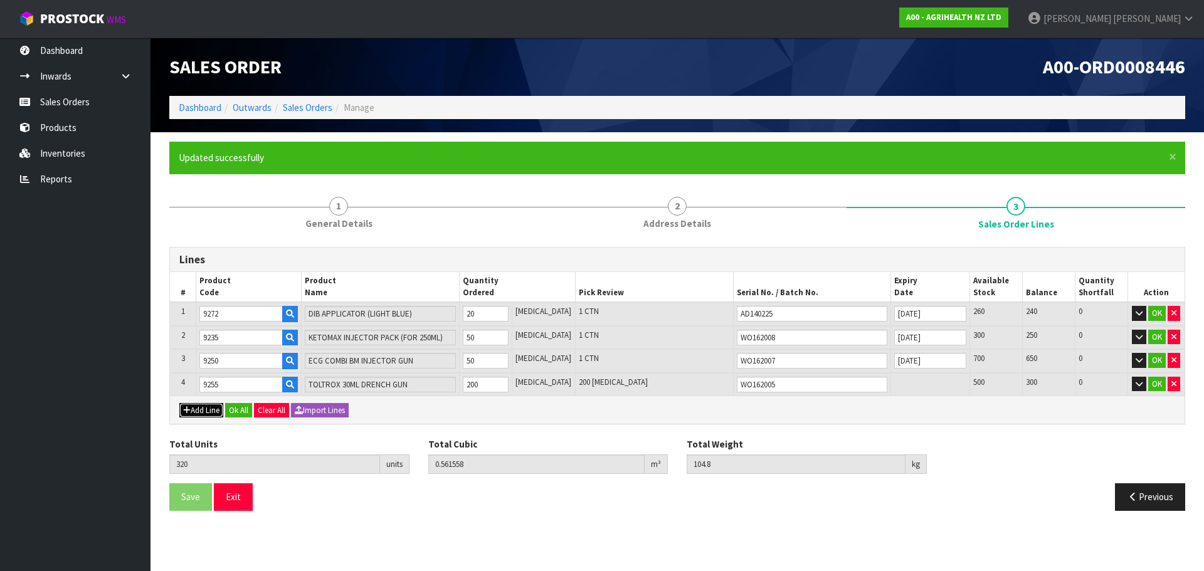
type input "0"
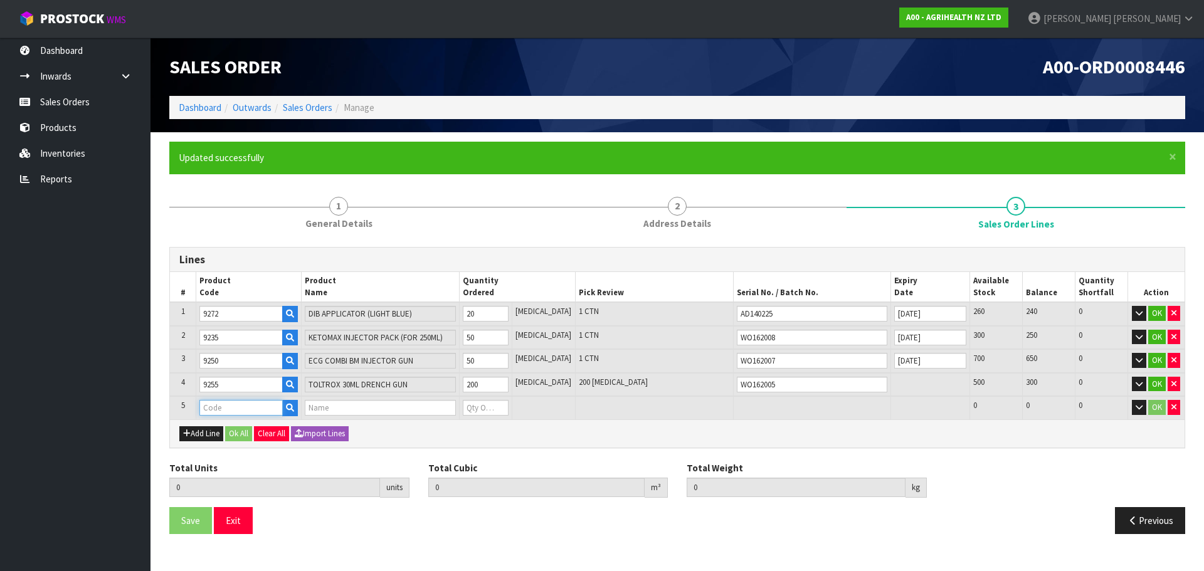
click at [208, 412] on input "text" at bounding box center [240, 408] width 83 height 16
type input "9258"
type input "320"
type input "0.561558"
type input "104.8"
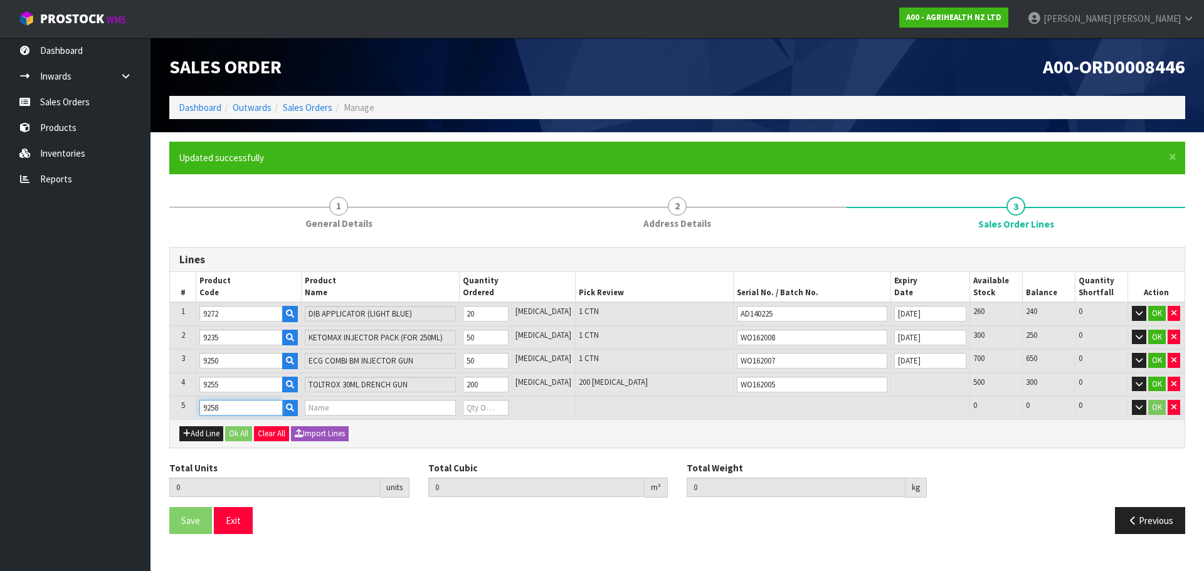
type input "TOLTROX DRAWOFF FOR 1L PACK"
type input "0"
type input "9258"
type input "328"
type input "0.576846"
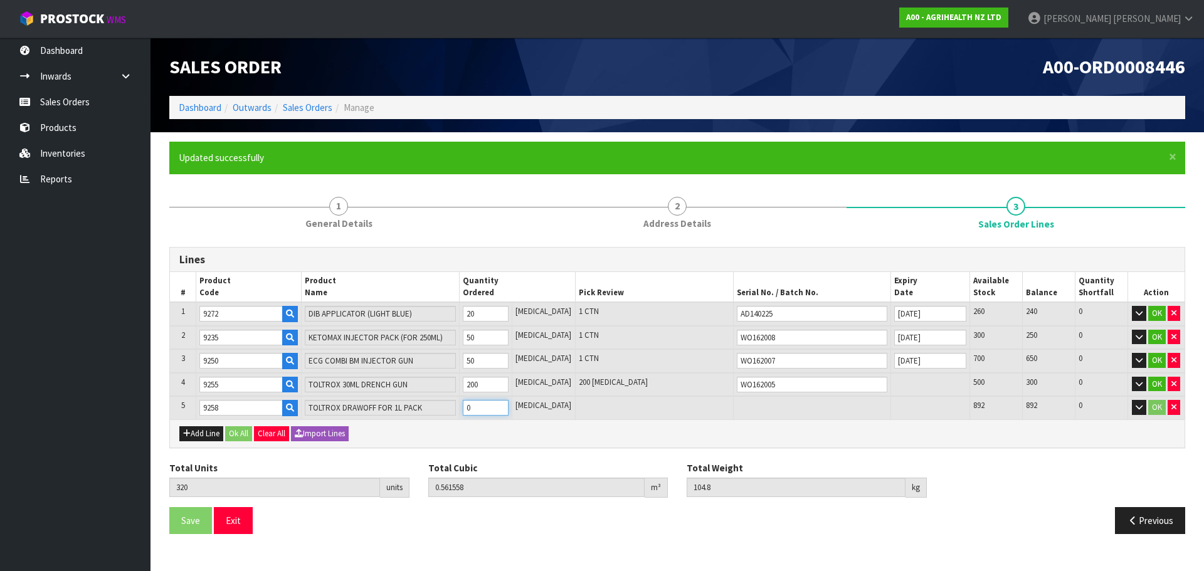
type input "104.96"
type input "8"
type input "409"
type input "0.731637"
type input "106.58"
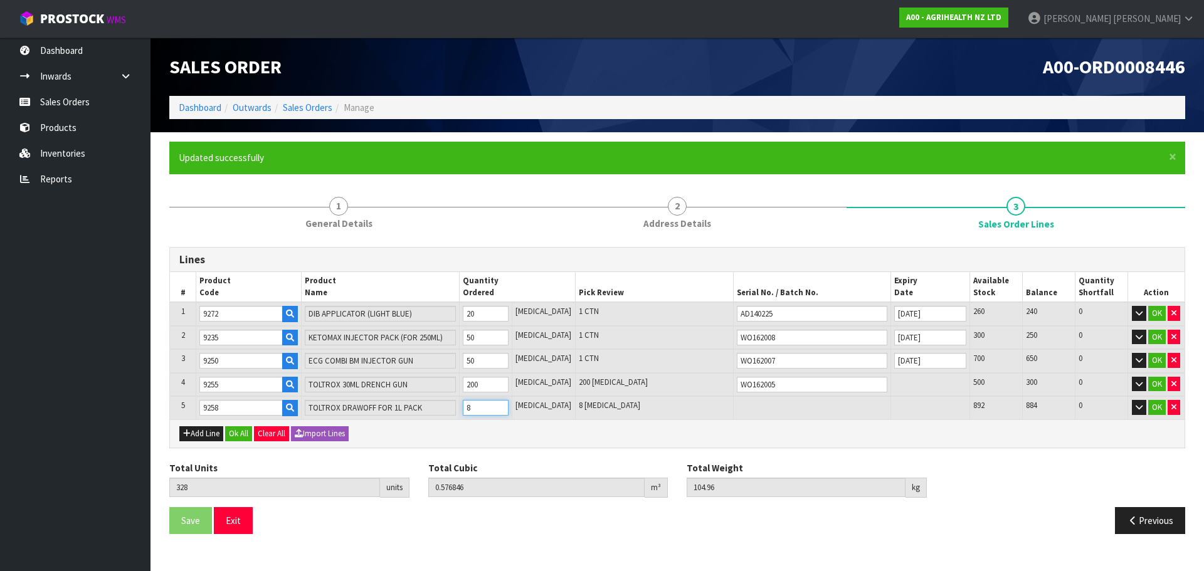
type input "89"
type input "1213"
type input "2.268081"
type input "122.66"
type input "893"
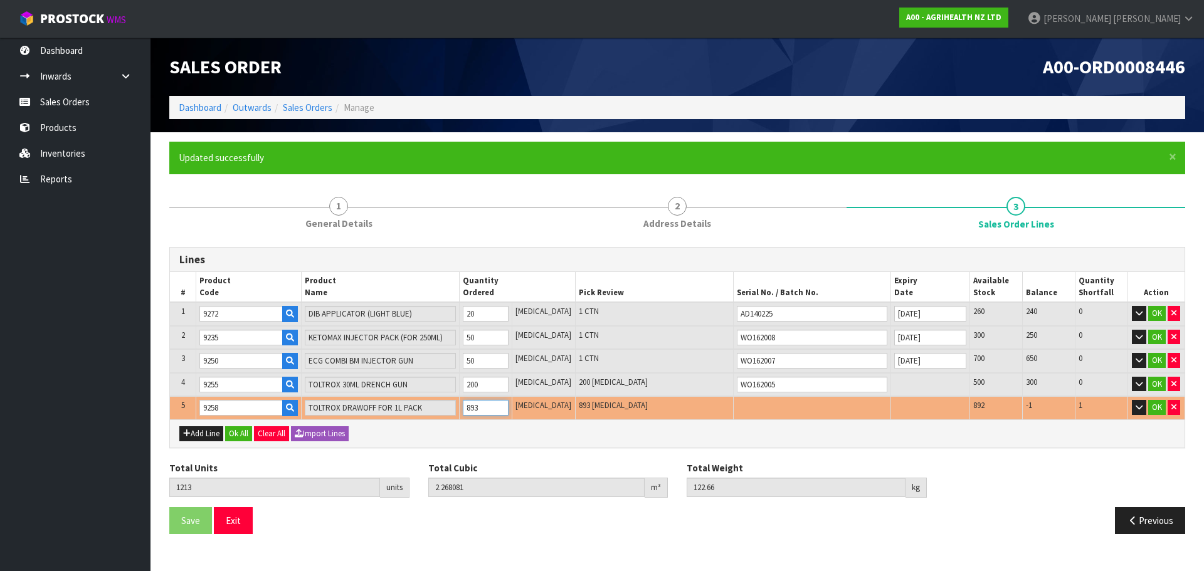
type input "409"
type input "0.731637"
type input "106.58"
type input "89"
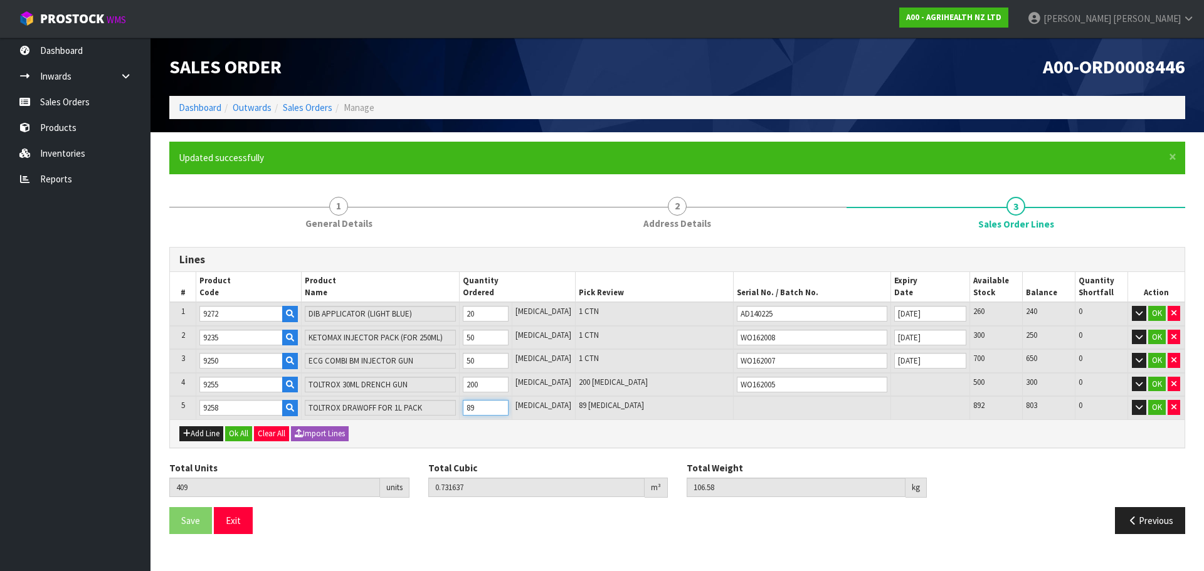
type input "1212"
type input "2.26617"
type input "122.64"
type input "892"
click at [214, 434] on button "Add Line" at bounding box center [201, 433] width 44 height 15
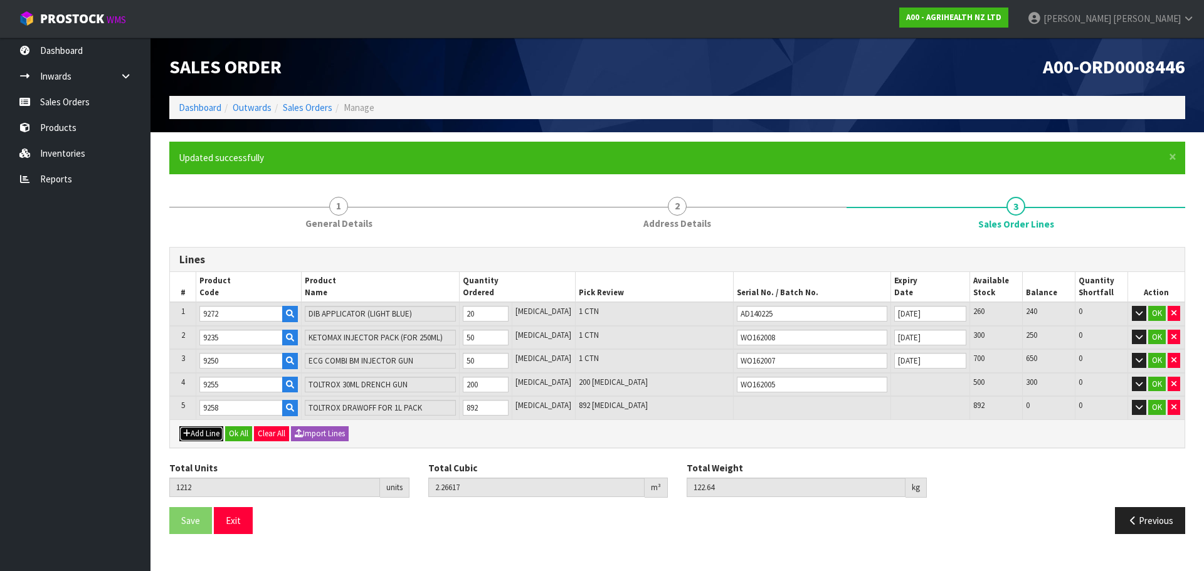
type input "0"
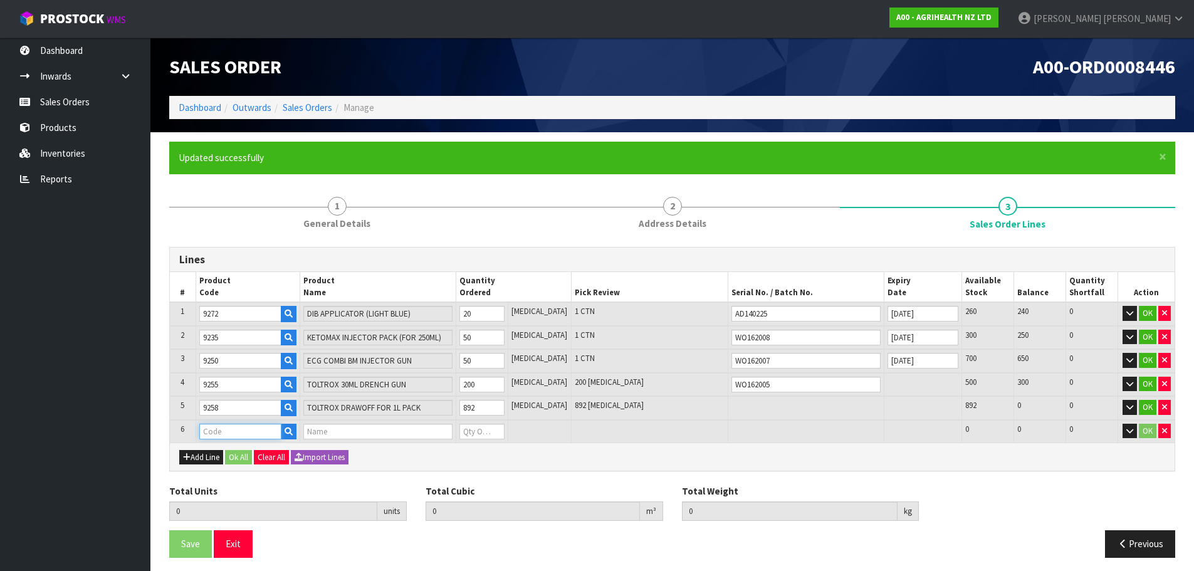
click at [227, 431] on input "text" at bounding box center [240, 432] width 82 height 16
type input "9259"
type input "1212"
type input "2.26617"
type input "122.64"
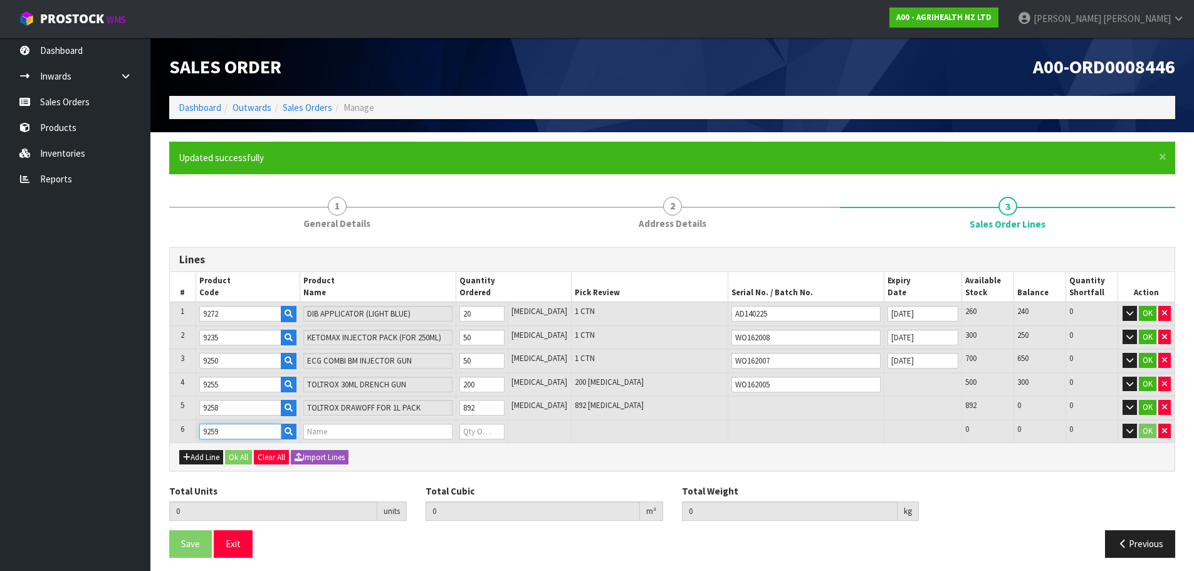
type input "TOLTROX DRAWOFF FOR 5L PACK"
type input "0"
type input "9259"
type input "1213"
type input "2.266285"
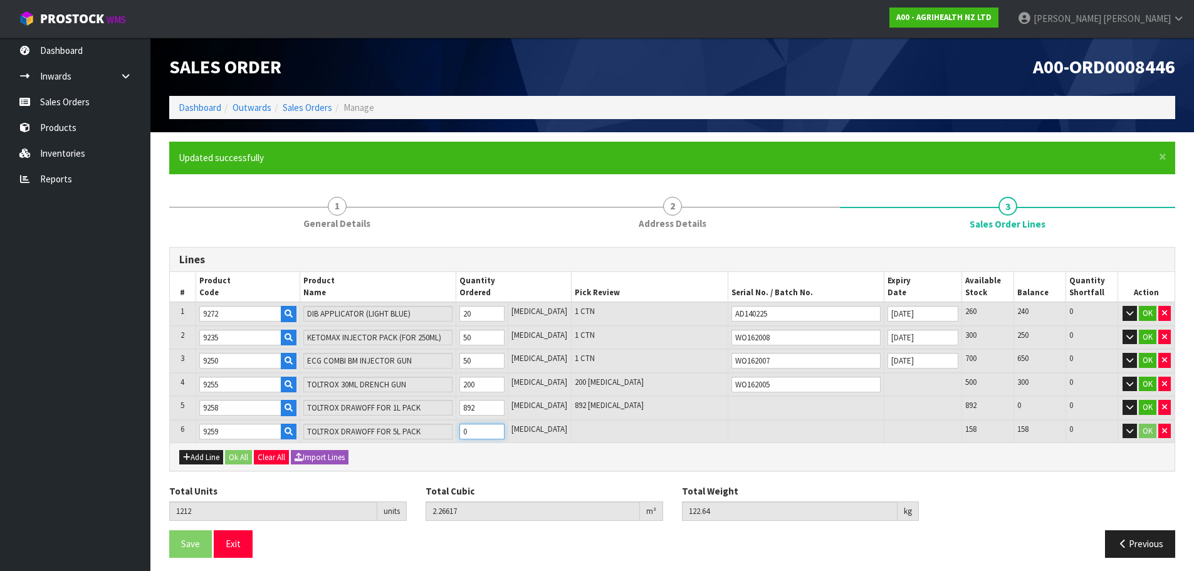
type input "122.665"
type input "1"
type input "1227"
type input "2.267895"
type input "123.015"
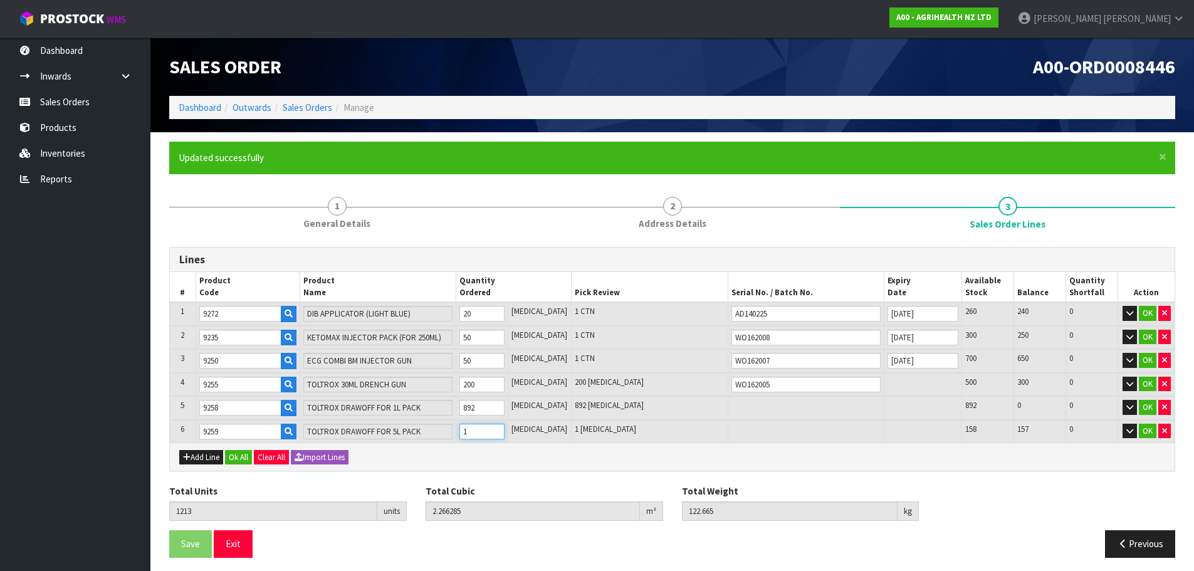
type input "15"
type input "1370"
type input "2.28434"
type input "126.59"
type input "158"
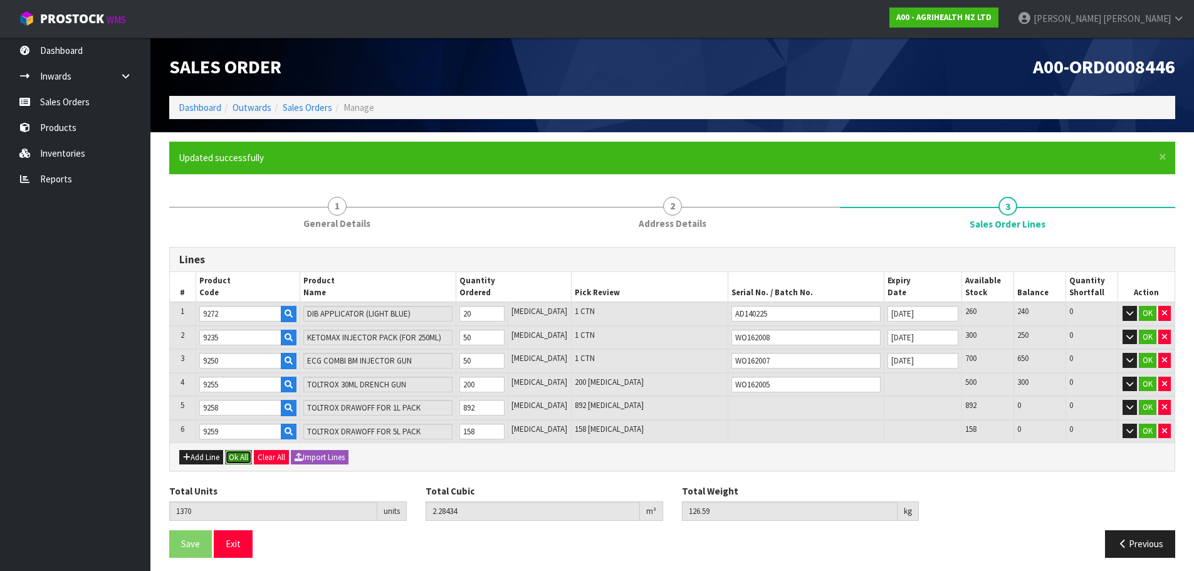
click at [231, 456] on button "Ok All" at bounding box center [238, 457] width 27 height 15
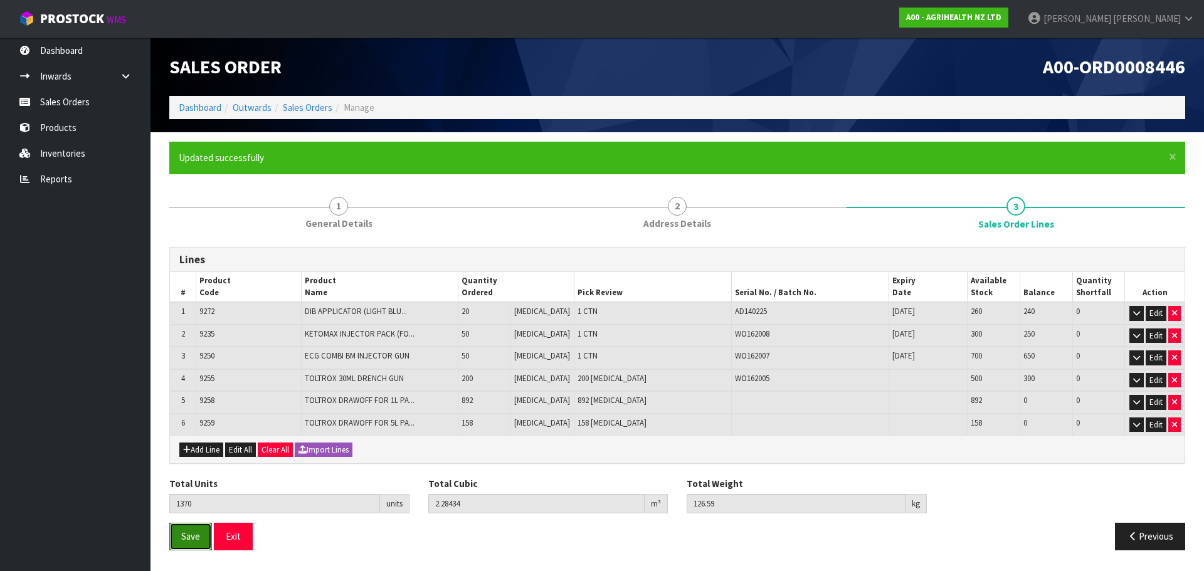
click at [185, 544] on button "Save" at bounding box center [190, 536] width 43 height 27
click at [85, 127] on link "Products" at bounding box center [75, 128] width 150 height 26
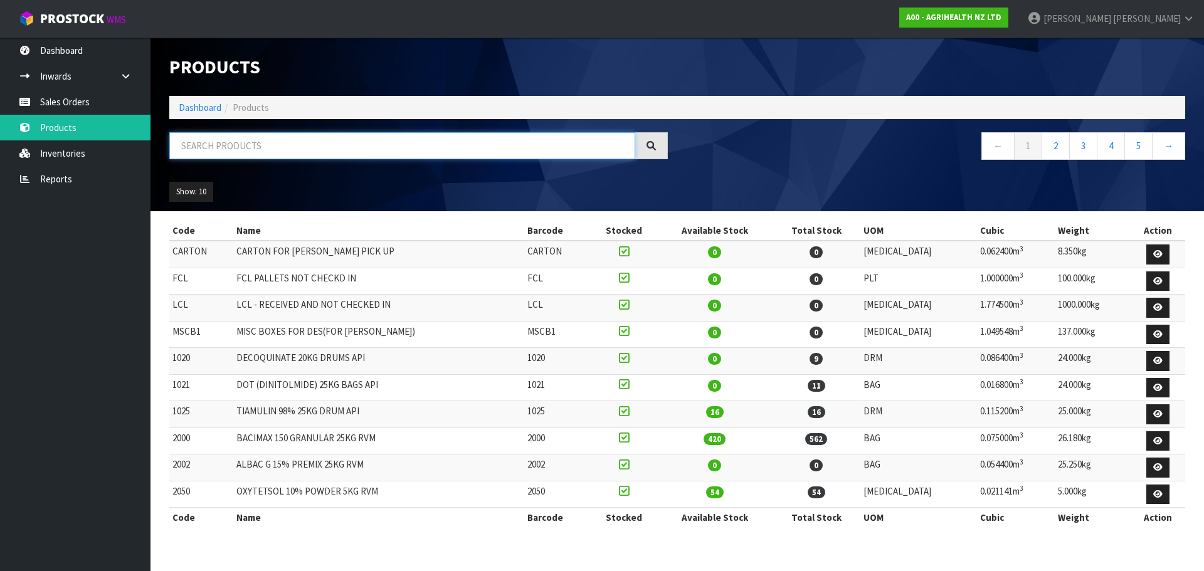
click at [295, 135] on input "text" at bounding box center [402, 145] width 466 height 27
type input "9255"
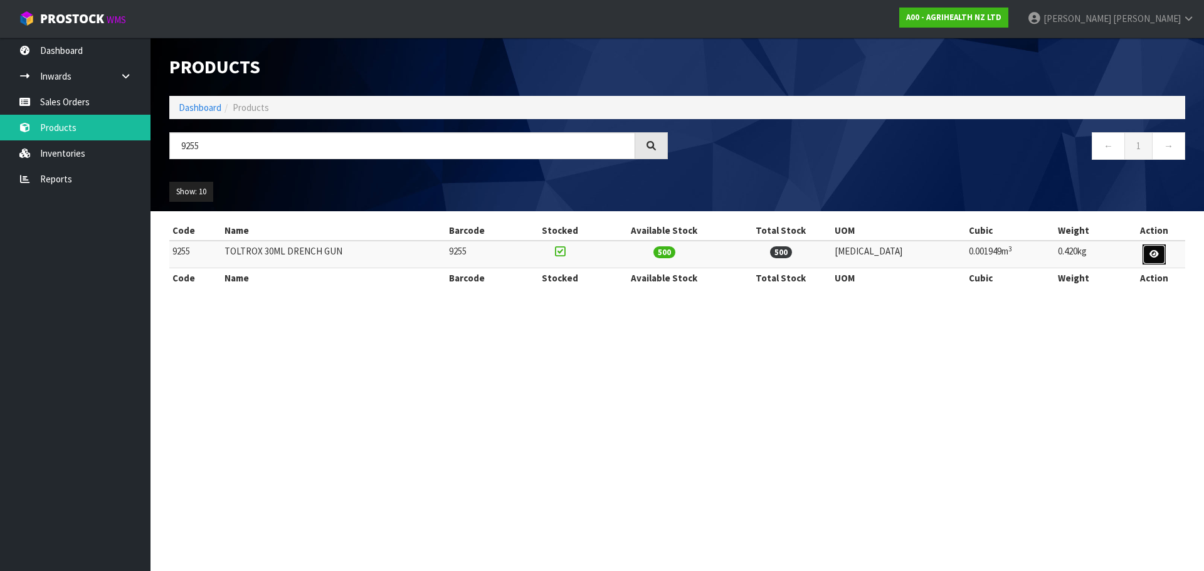
click at [1153, 256] on icon at bounding box center [1153, 254] width 9 height 8
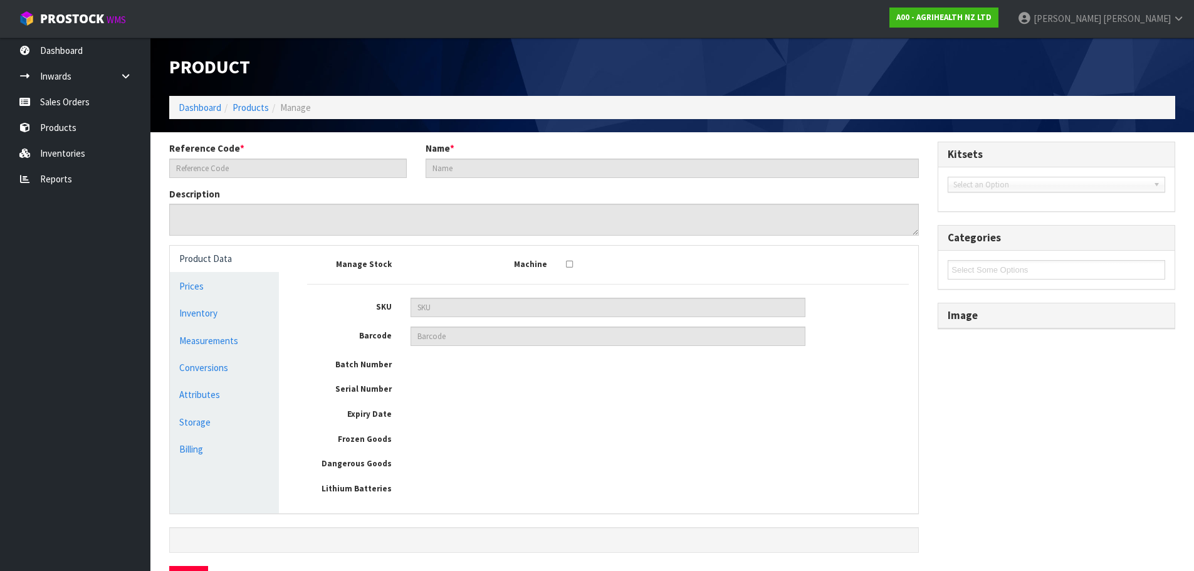
type input "9255"
type input "TOLTROX 30ML DRENCH GUN"
click at [232, 313] on link "Inventory" at bounding box center [224, 313] width 109 height 26
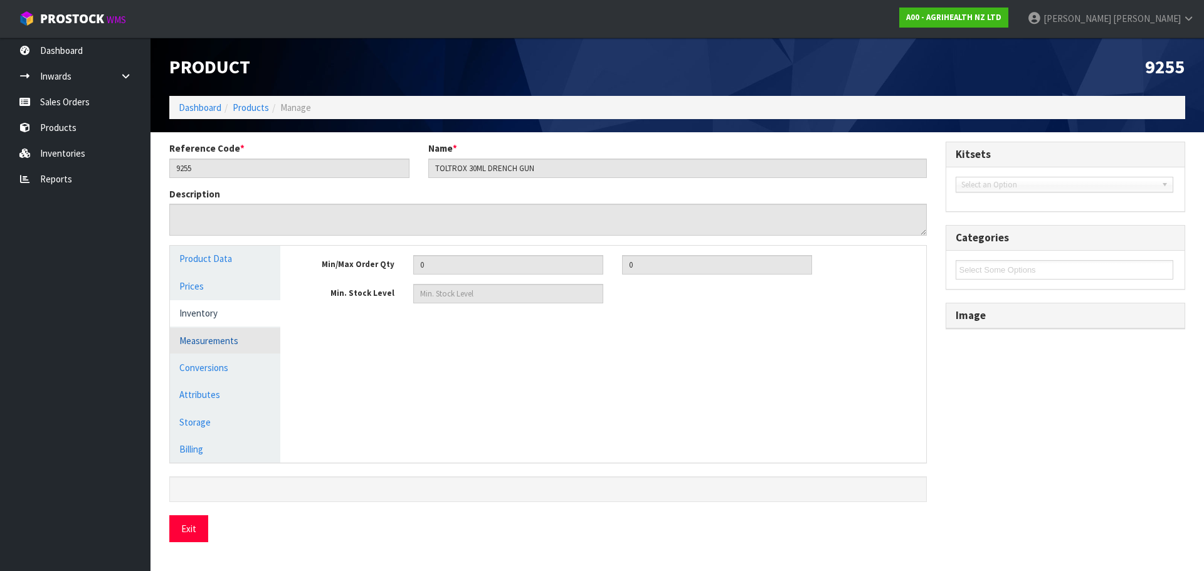
click at [232, 334] on link "Measurements" at bounding box center [225, 341] width 110 height 26
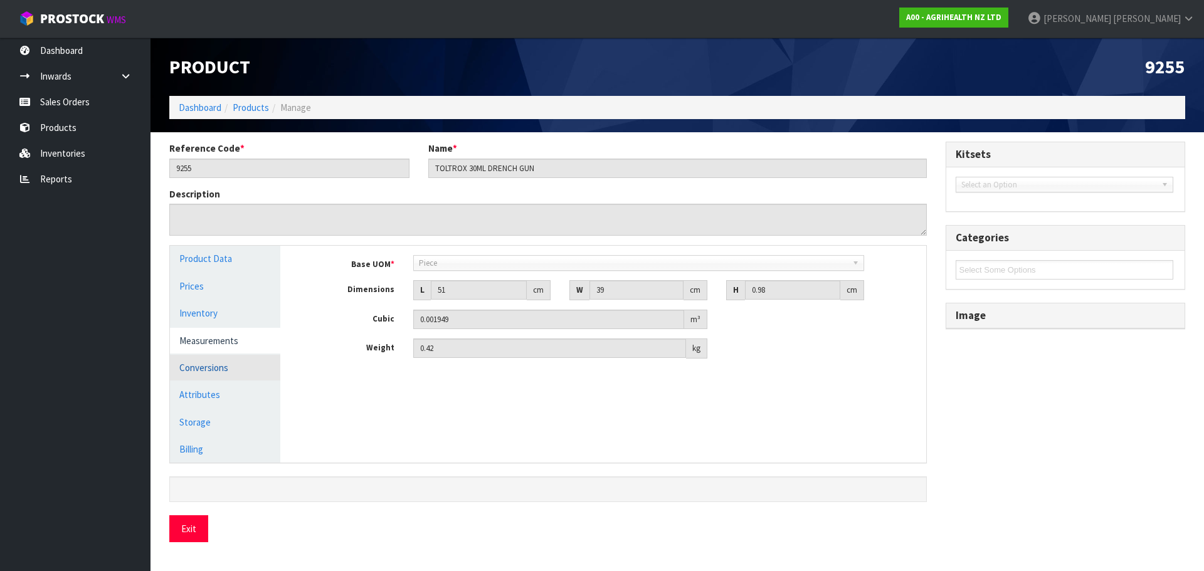
click at [231, 360] on link "Conversions" at bounding box center [225, 368] width 110 height 26
